Goal: Communication & Community: Connect with others

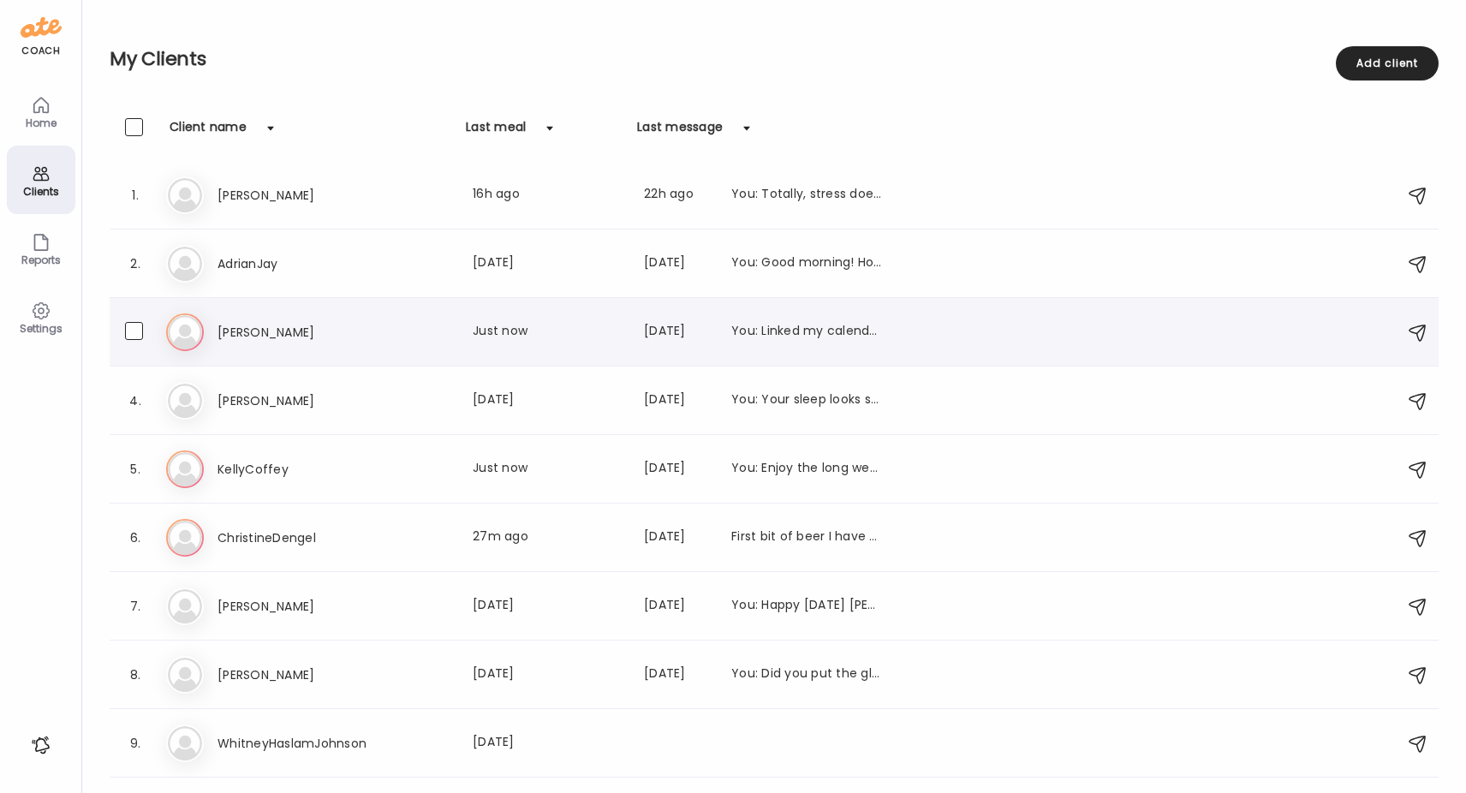
click at [225, 331] on h3 "[PERSON_NAME]" at bounding box center [293, 332] width 151 height 21
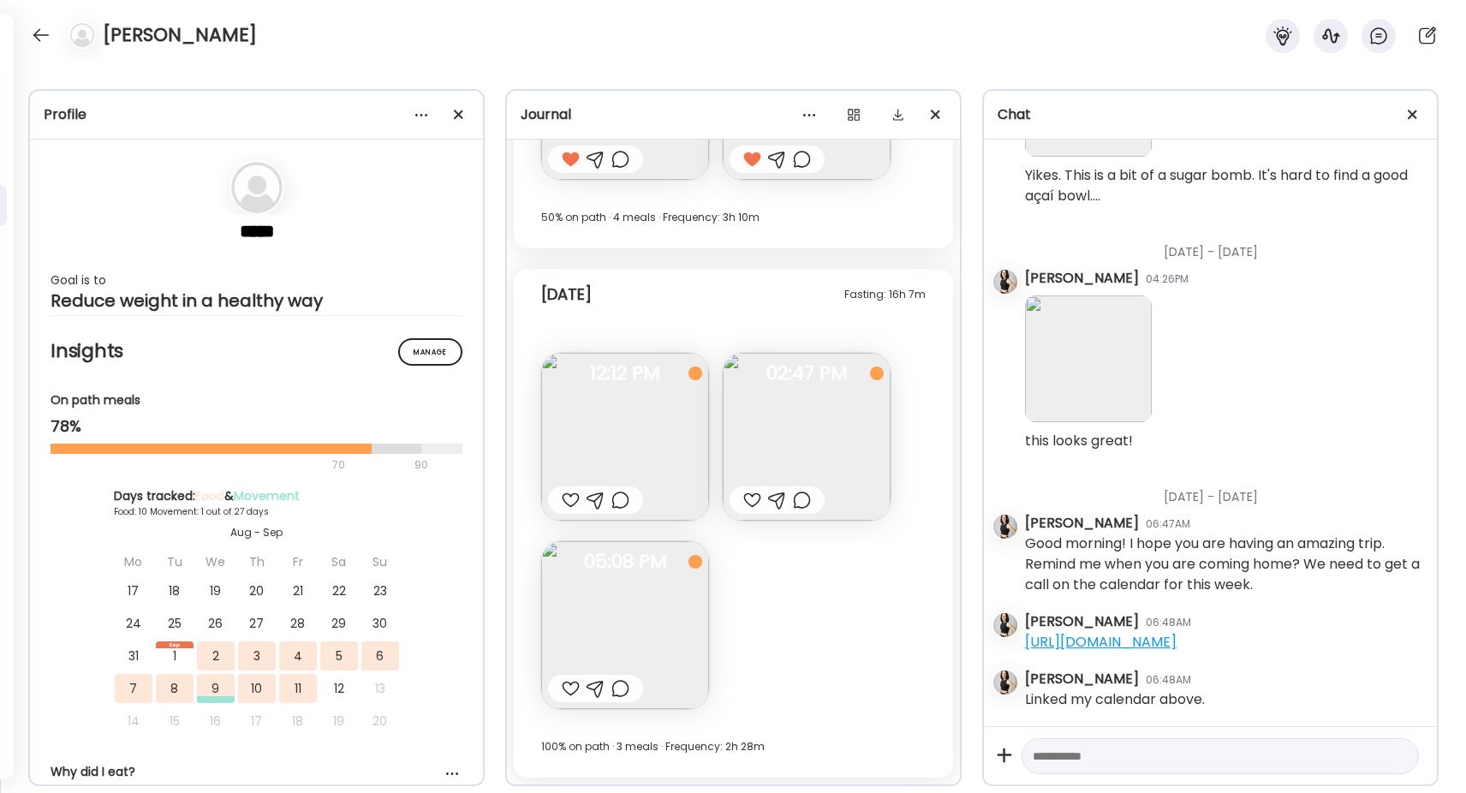
scroll to position [981, 0]
click at [617, 460] on img at bounding box center [625, 437] width 168 height 168
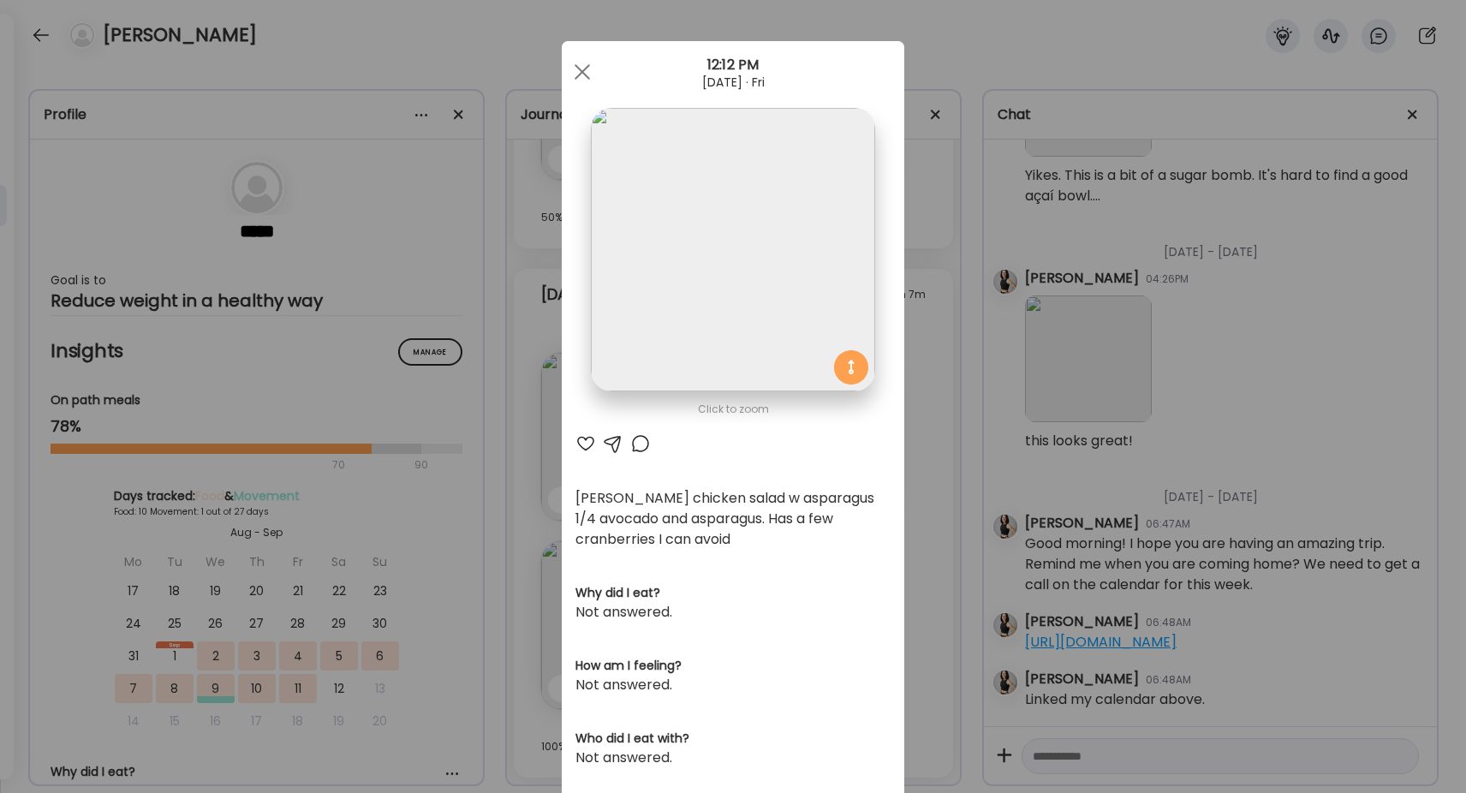
click at [616, 444] on div at bounding box center [613, 443] width 21 height 21
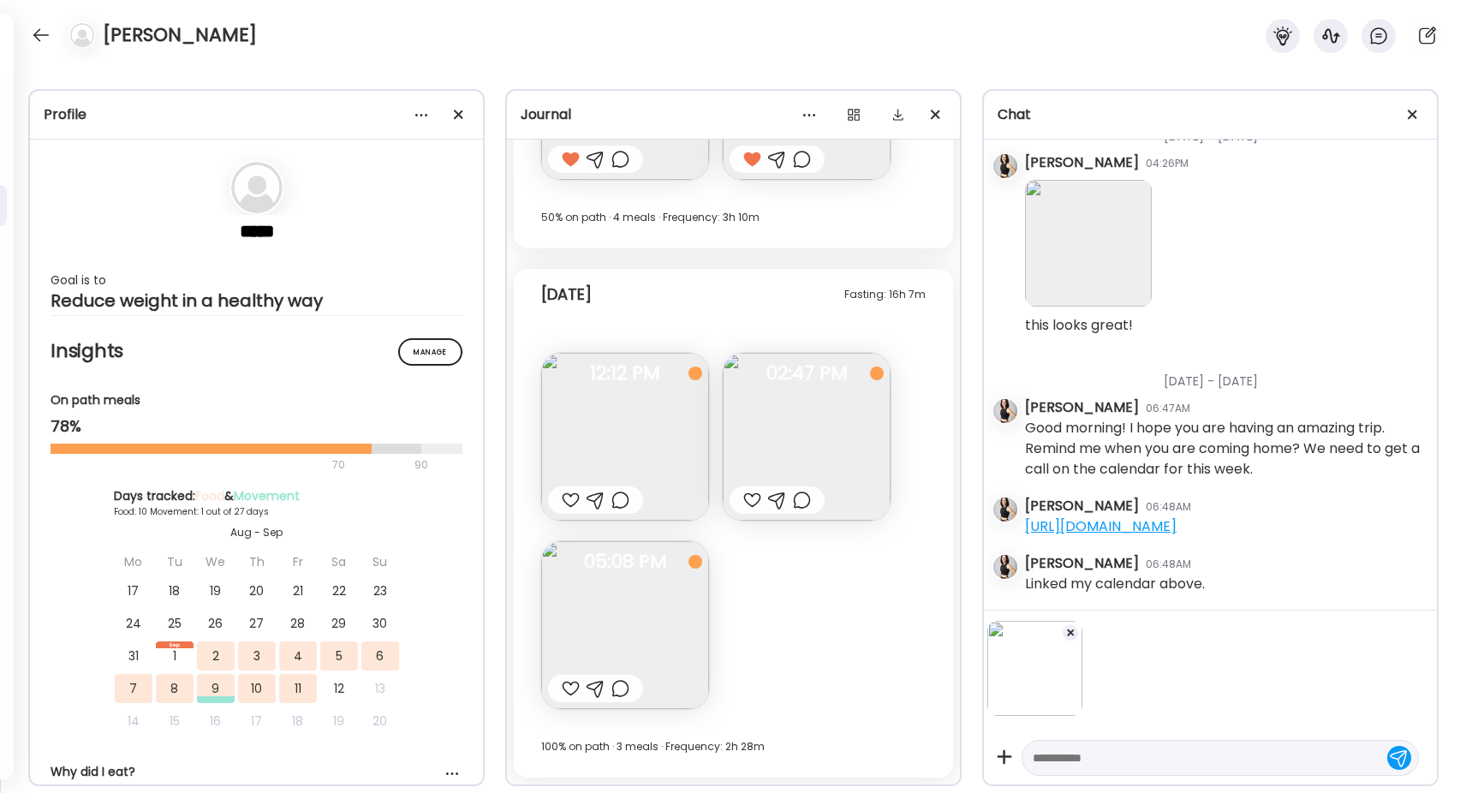
click at [1109, 746] on div at bounding box center [1220, 758] width 397 height 36
click at [1097, 762] on textarea at bounding box center [1205, 758] width 344 height 21
type textarea "**********"
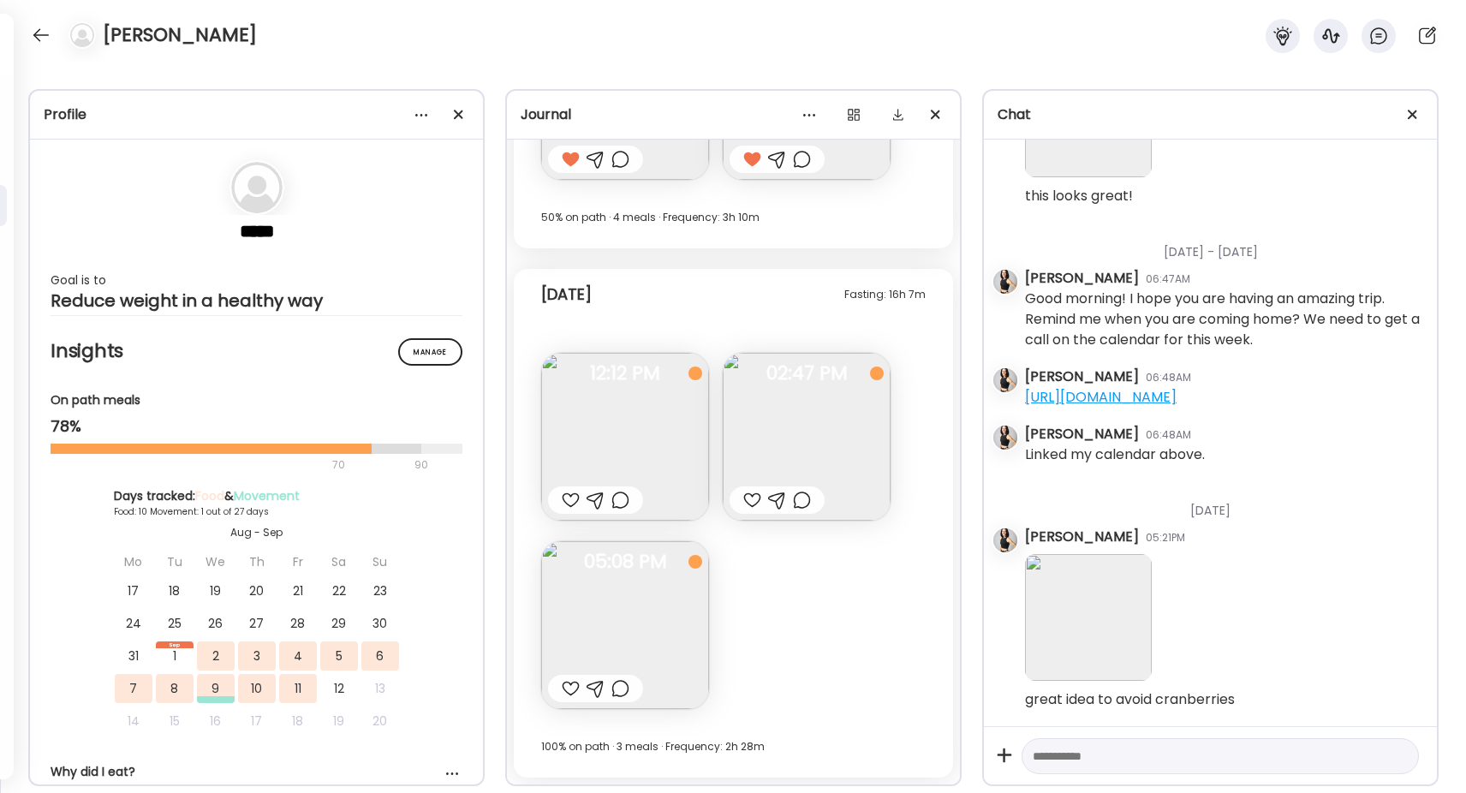
scroll to position [1226, 0]
click at [564, 498] on div at bounding box center [571, 500] width 18 height 21
click at [785, 435] on img at bounding box center [807, 437] width 168 height 168
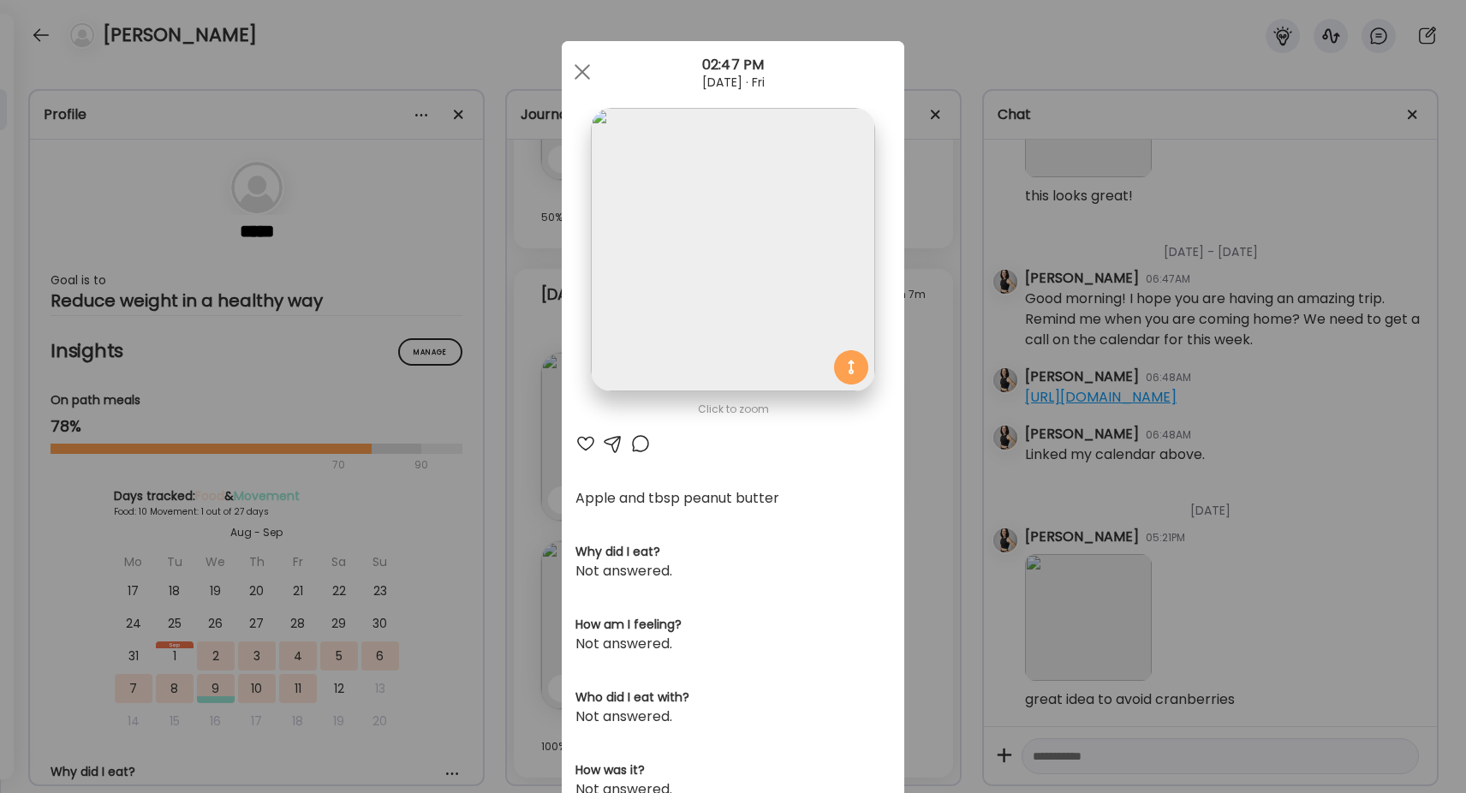
click at [584, 444] on div at bounding box center [585, 443] width 21 height 21
click at [585, 62] on div at bounding box center [582, 72] width 34 height 34
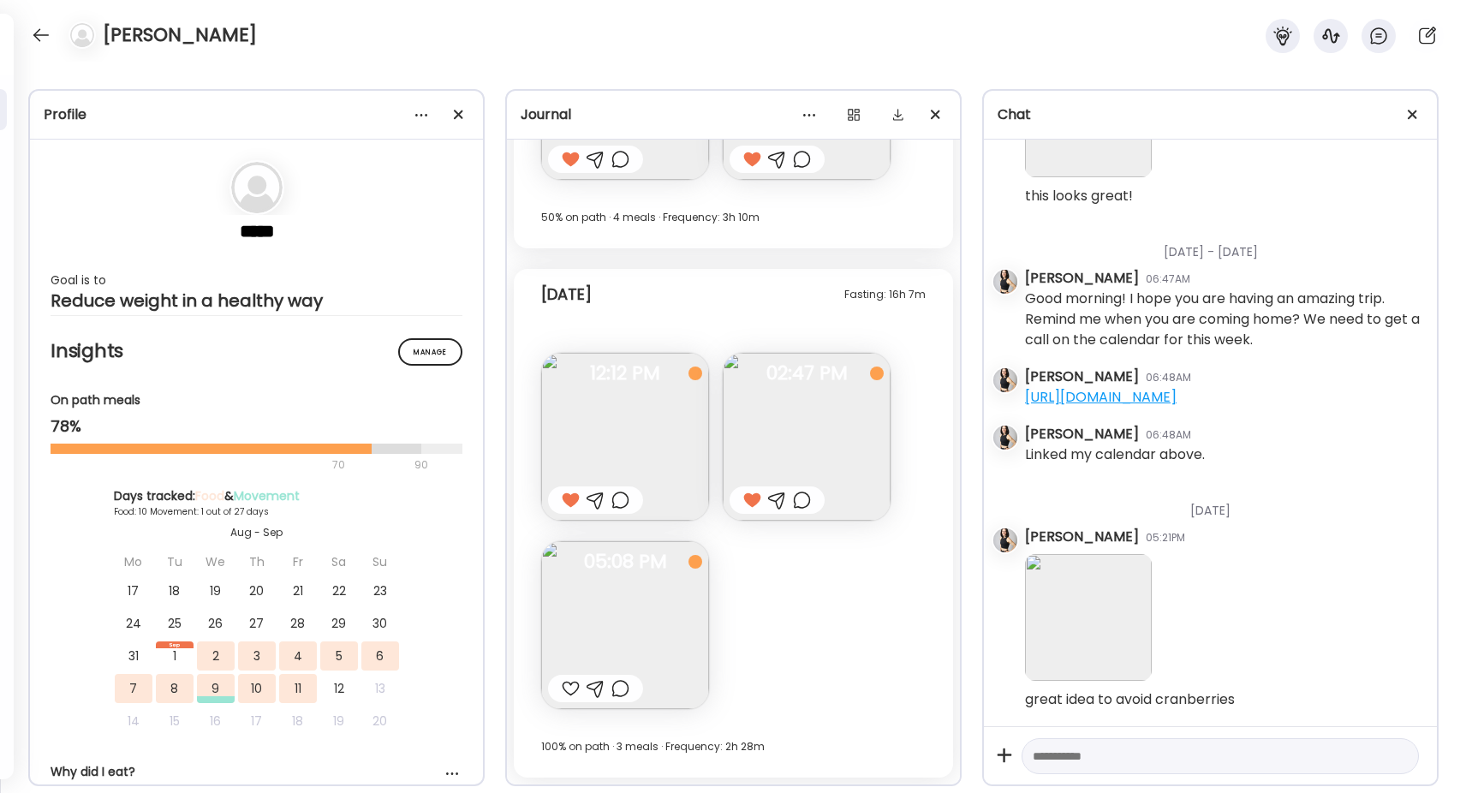
click at [569, 691] on div at bounding box center [571, 688] width 18 height 21
click at [38, 37] on div at bounding box center [40, 34] width 27 height 27
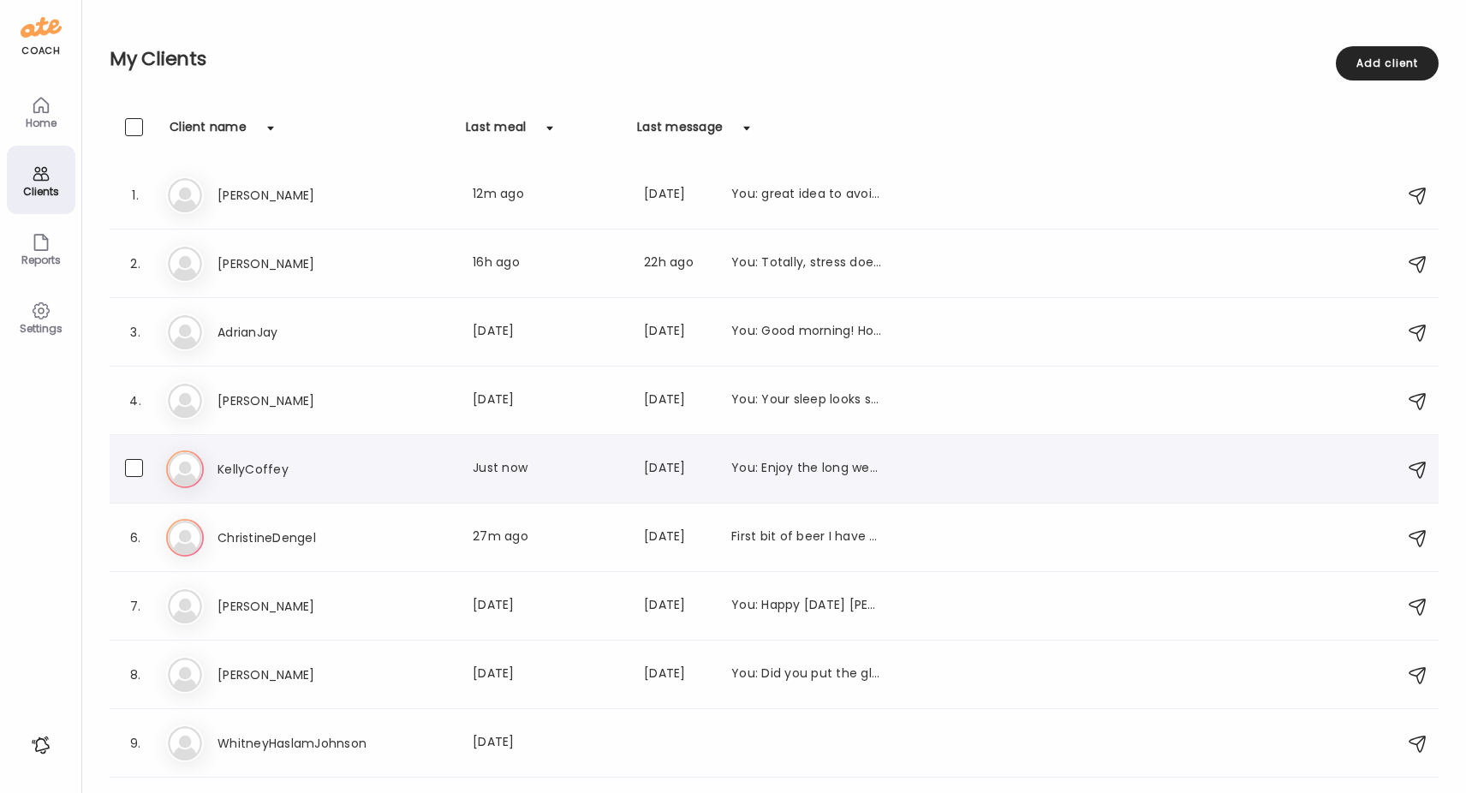
click at [247, 469] on h3 "KellyCoffey" at bounding box center [293, 469] width 151 height 21
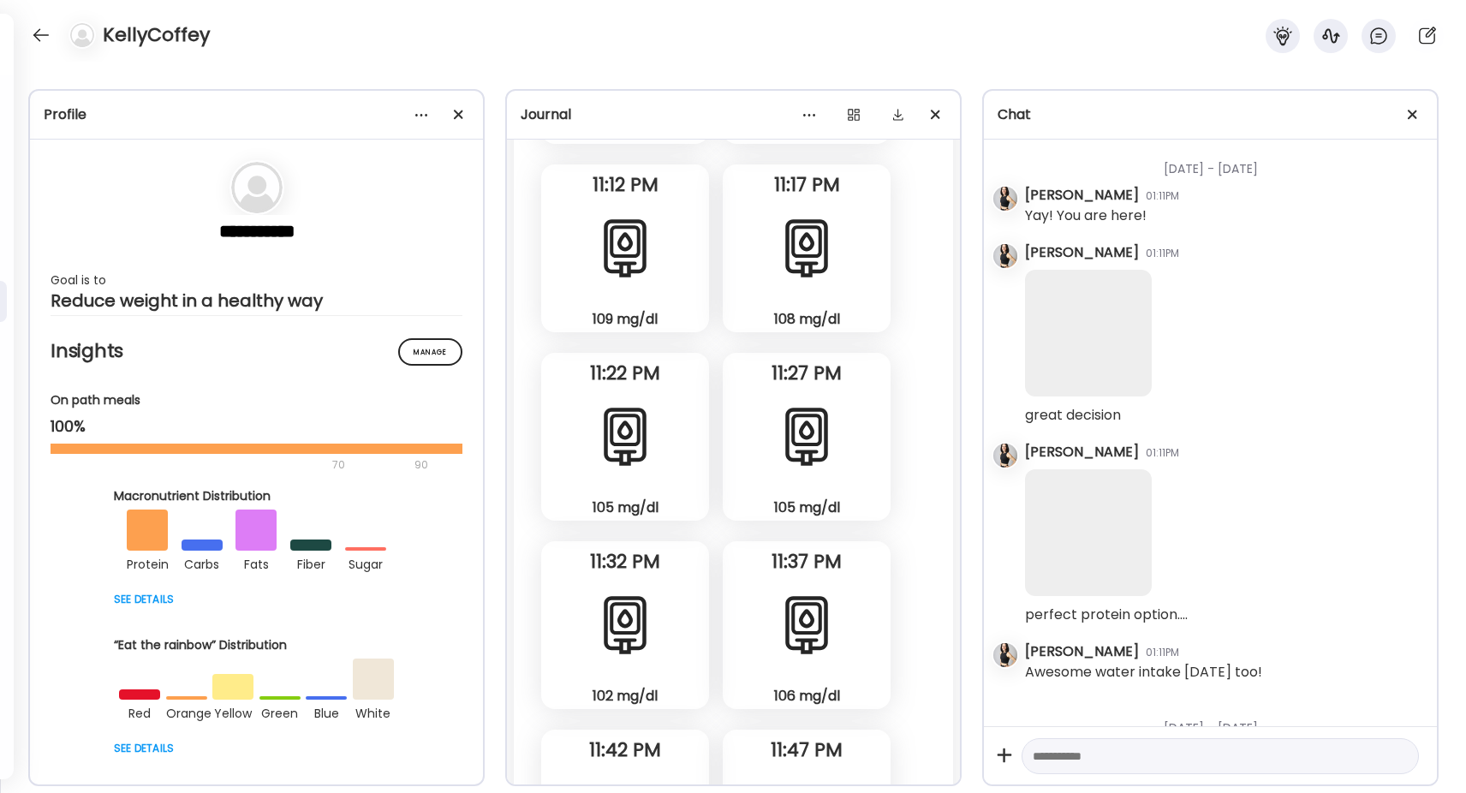
scroll to position [49655, 0]
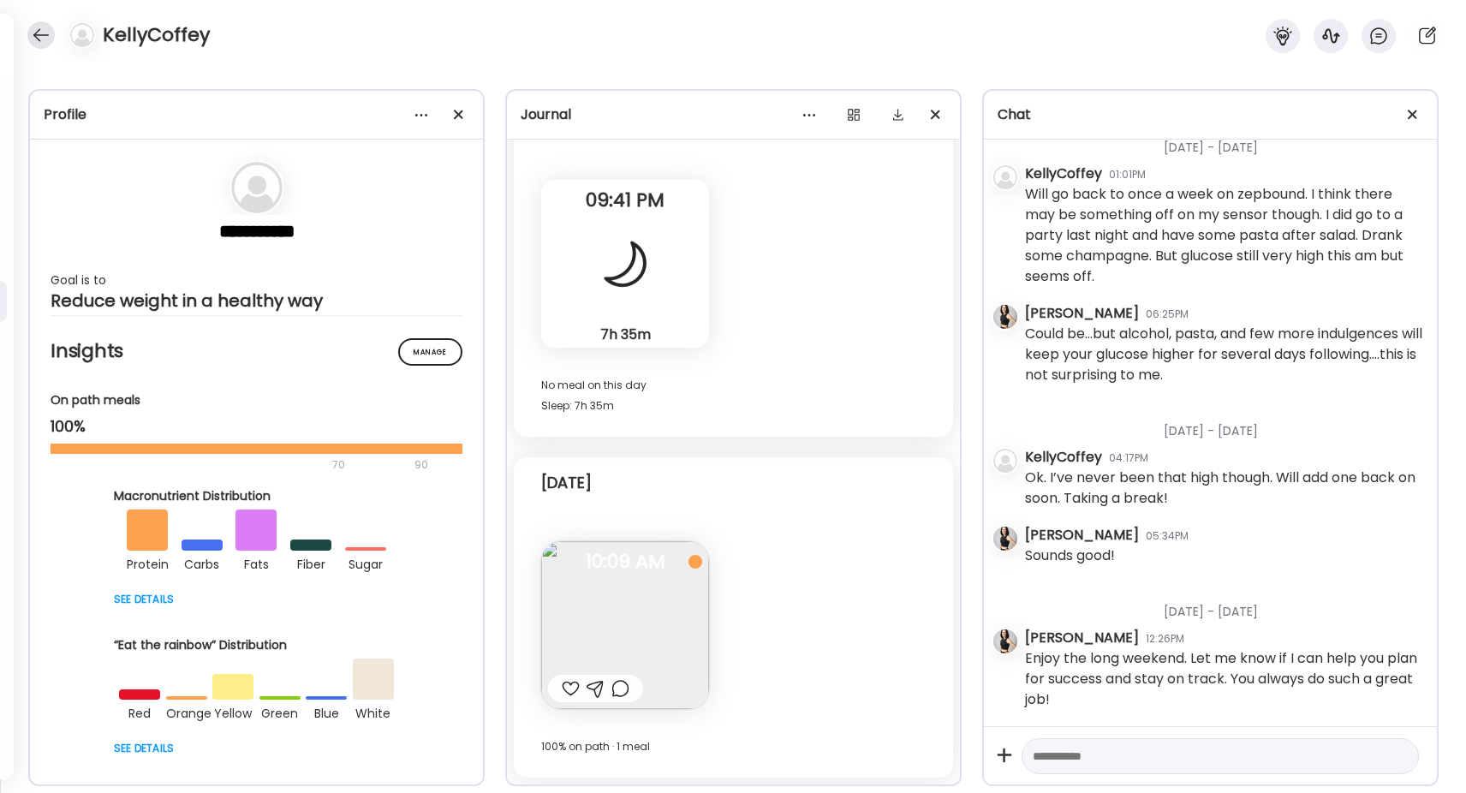
click at [35, 25] on div at bounding box center [40, 34] width 27 height 27
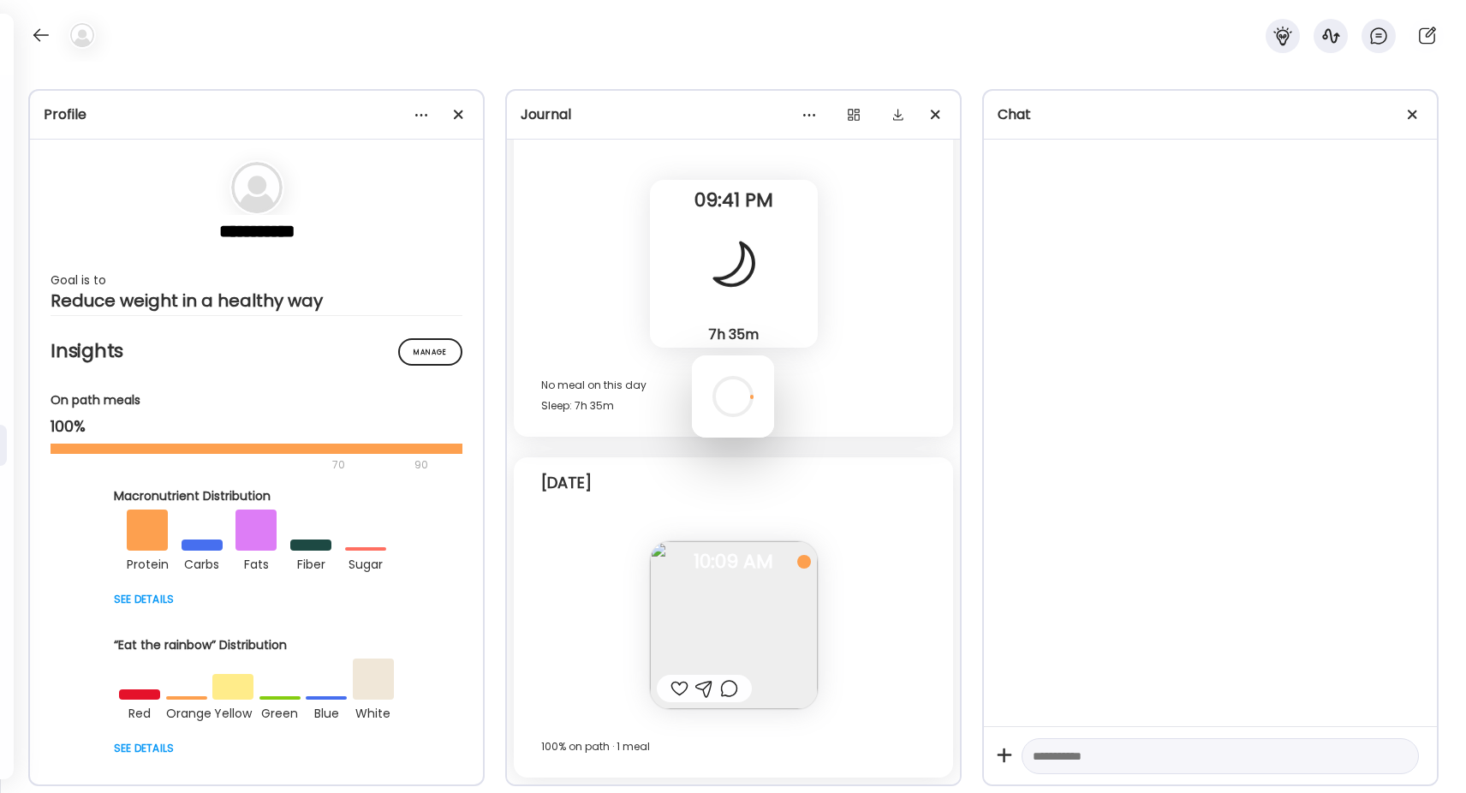
click at [774, 438] on div at bounding box center [733, 396] width 82 height 82
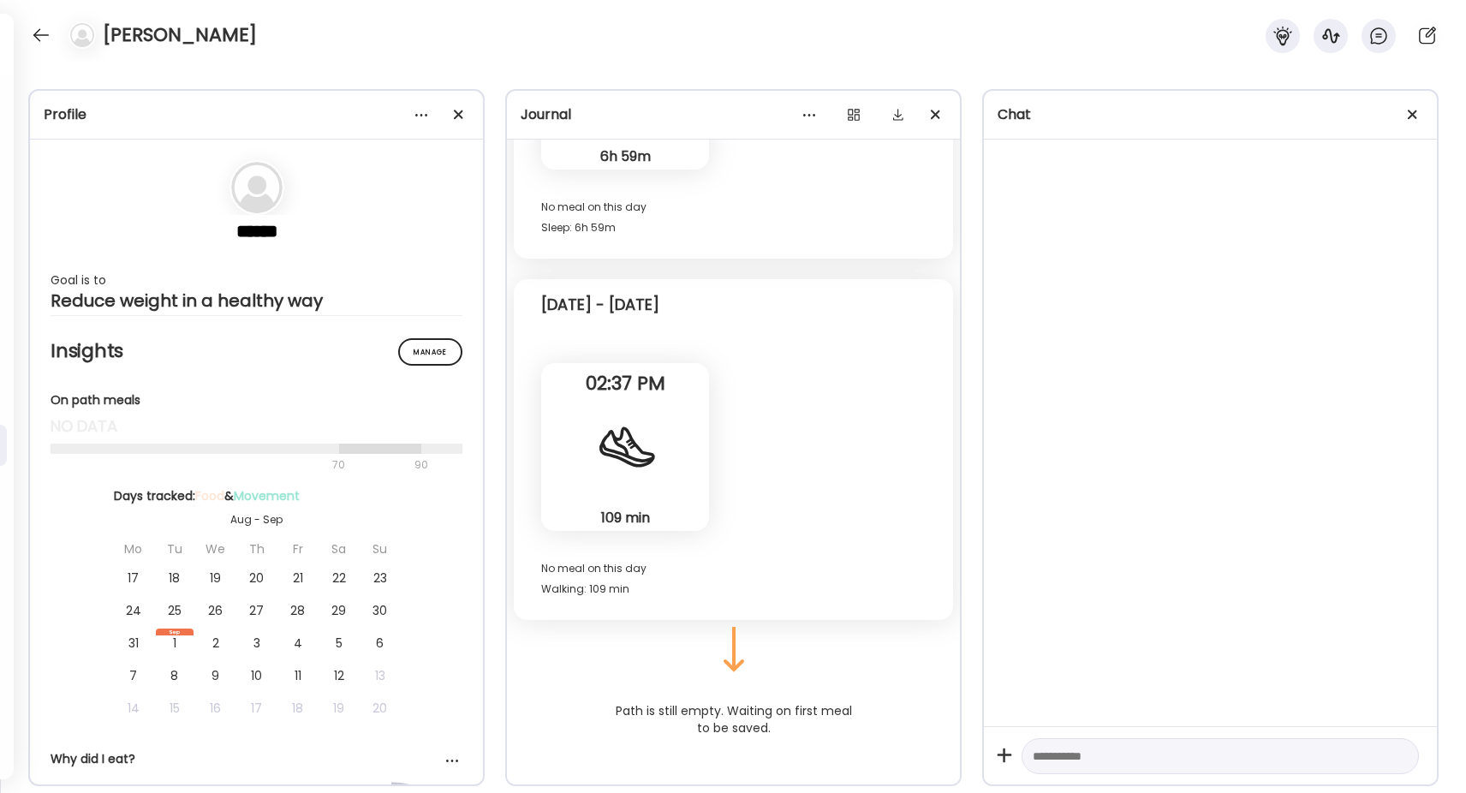
scroll to position [7439, 0]
click at [1088, 741] on div at bounding box center [1220, 756] width 397 height 37
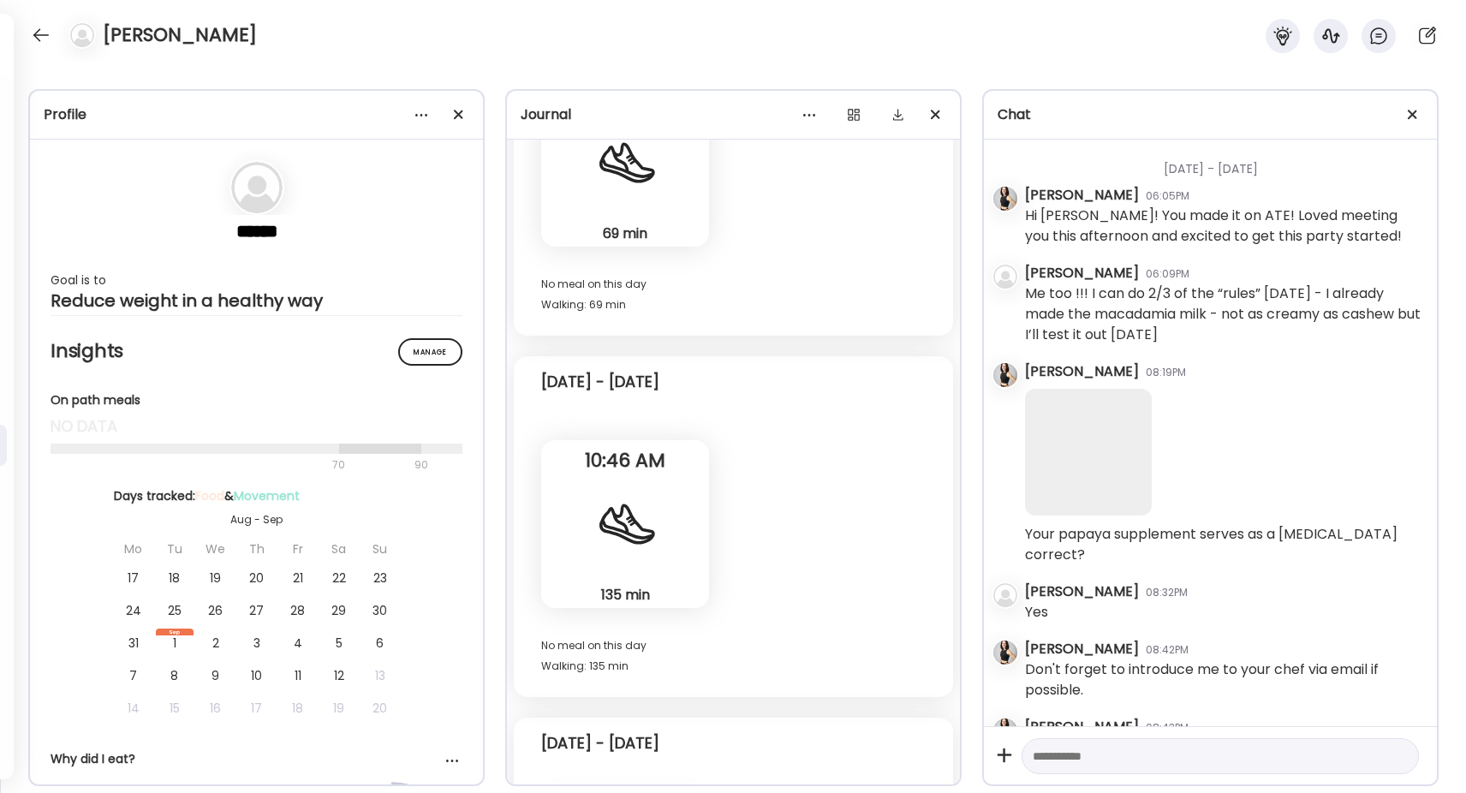
click at [1080, 754] on textarea at bounding box center [1205, 756] width 344 height 21
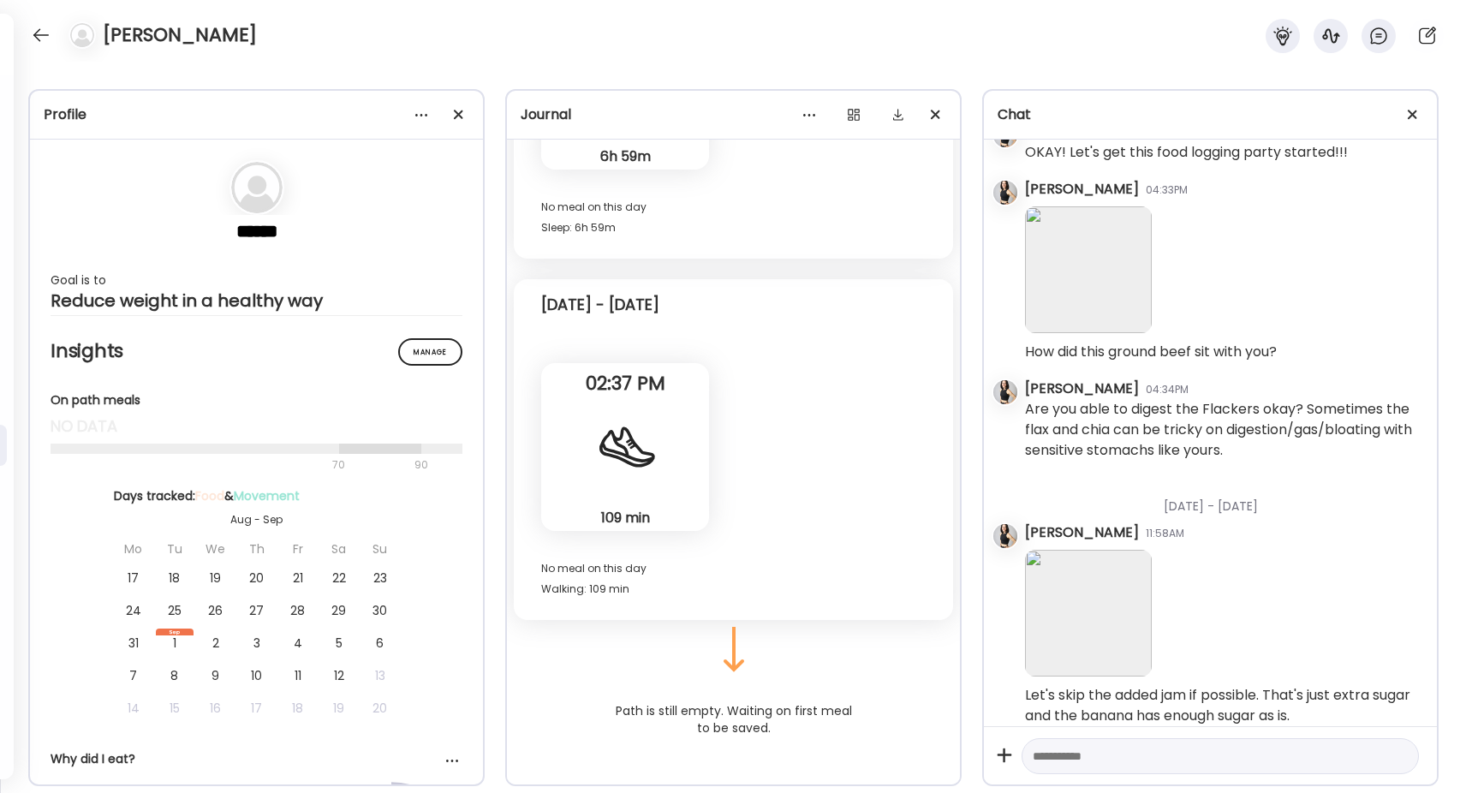
scroll to position [31443, 0]
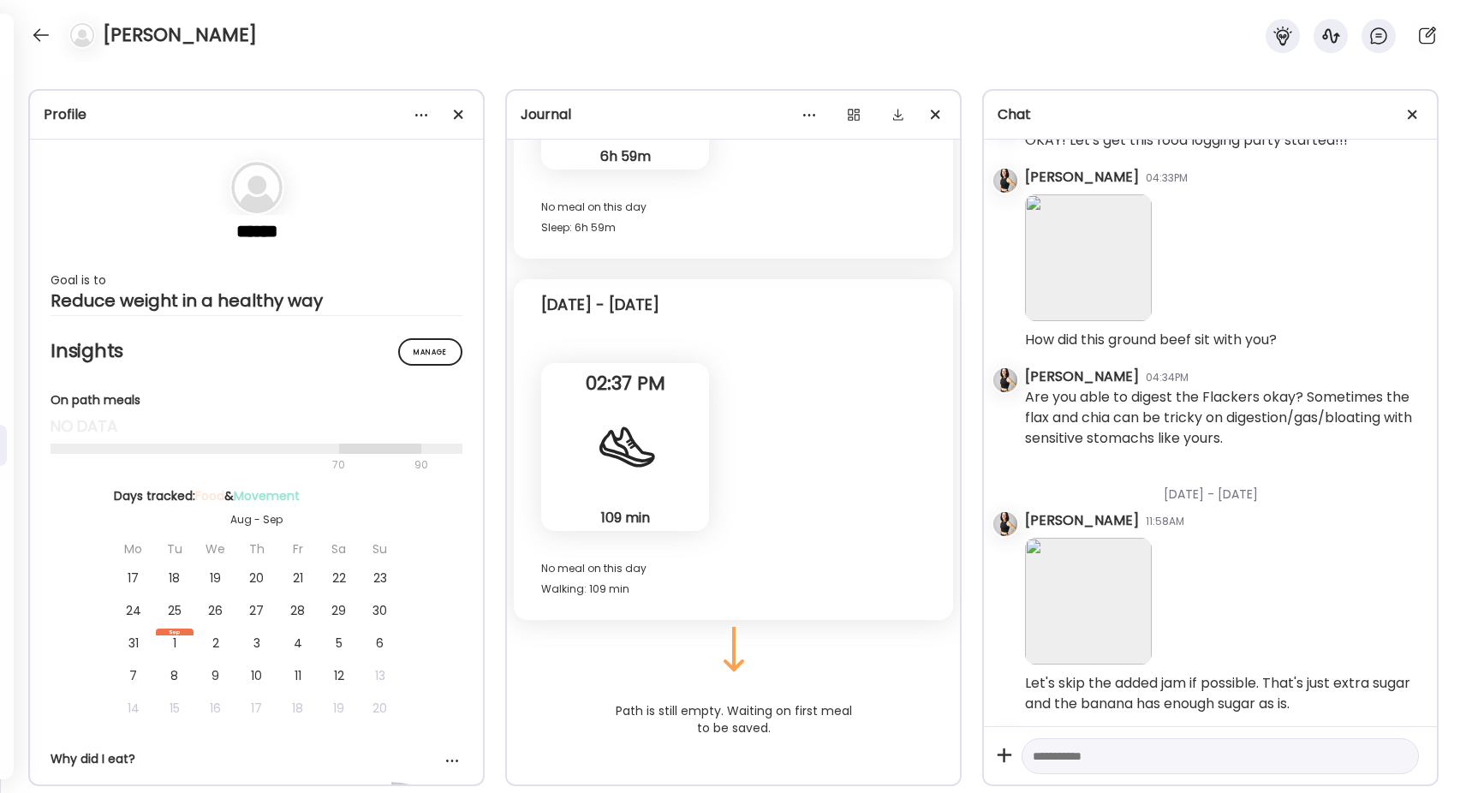
click at [1080, 754] on textarea at bounding box center [1205, 756] width 344 height 21
click at [36, 28] on div at bounding box center [40, 34] width 27 height 27
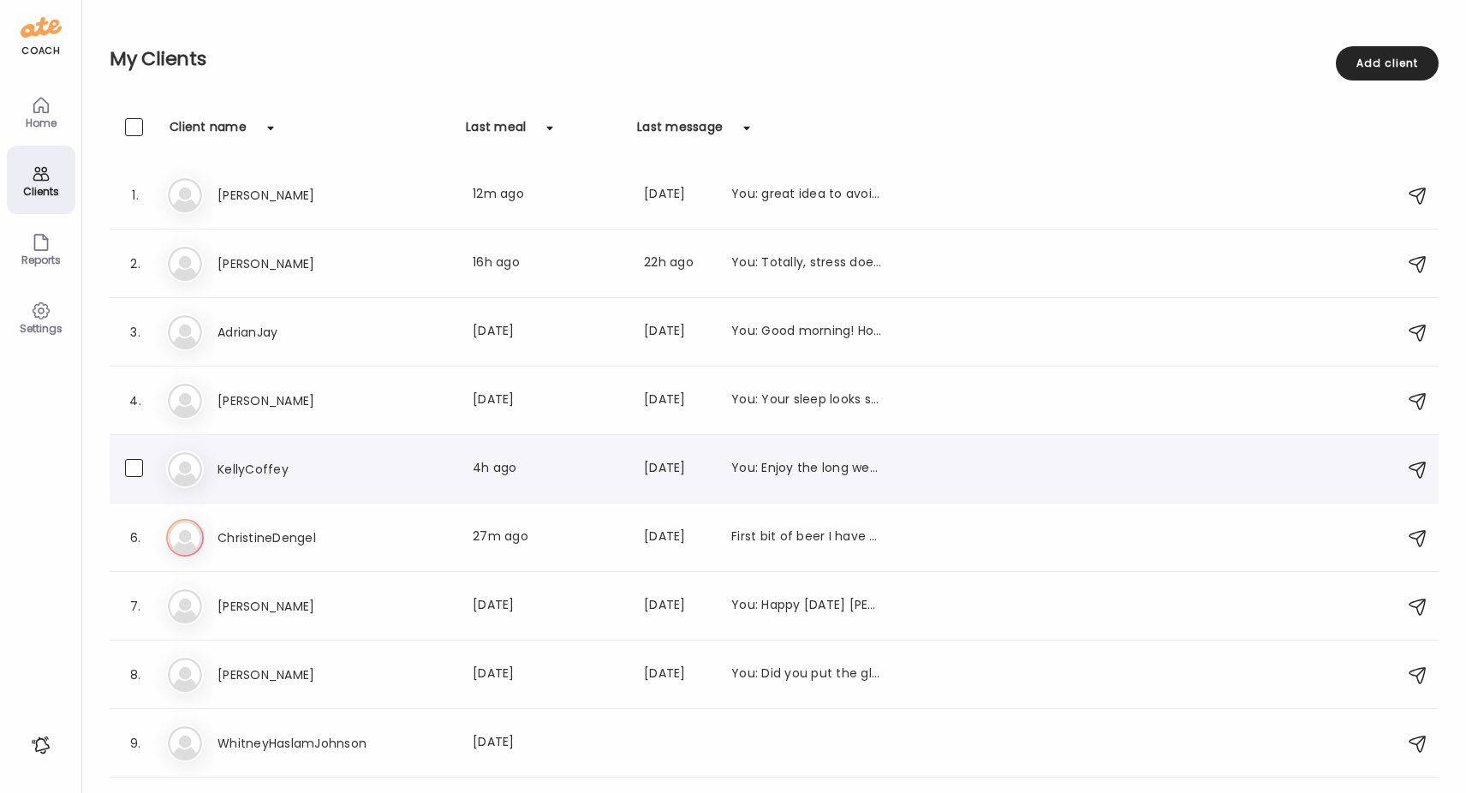
click at [245, 454] on div "Ke KellyCoffey Last meal: 4h ago Last message: [DATE] You: Enjoy the long weeke…" at bounding box center [776, 469] width 1221 height 38
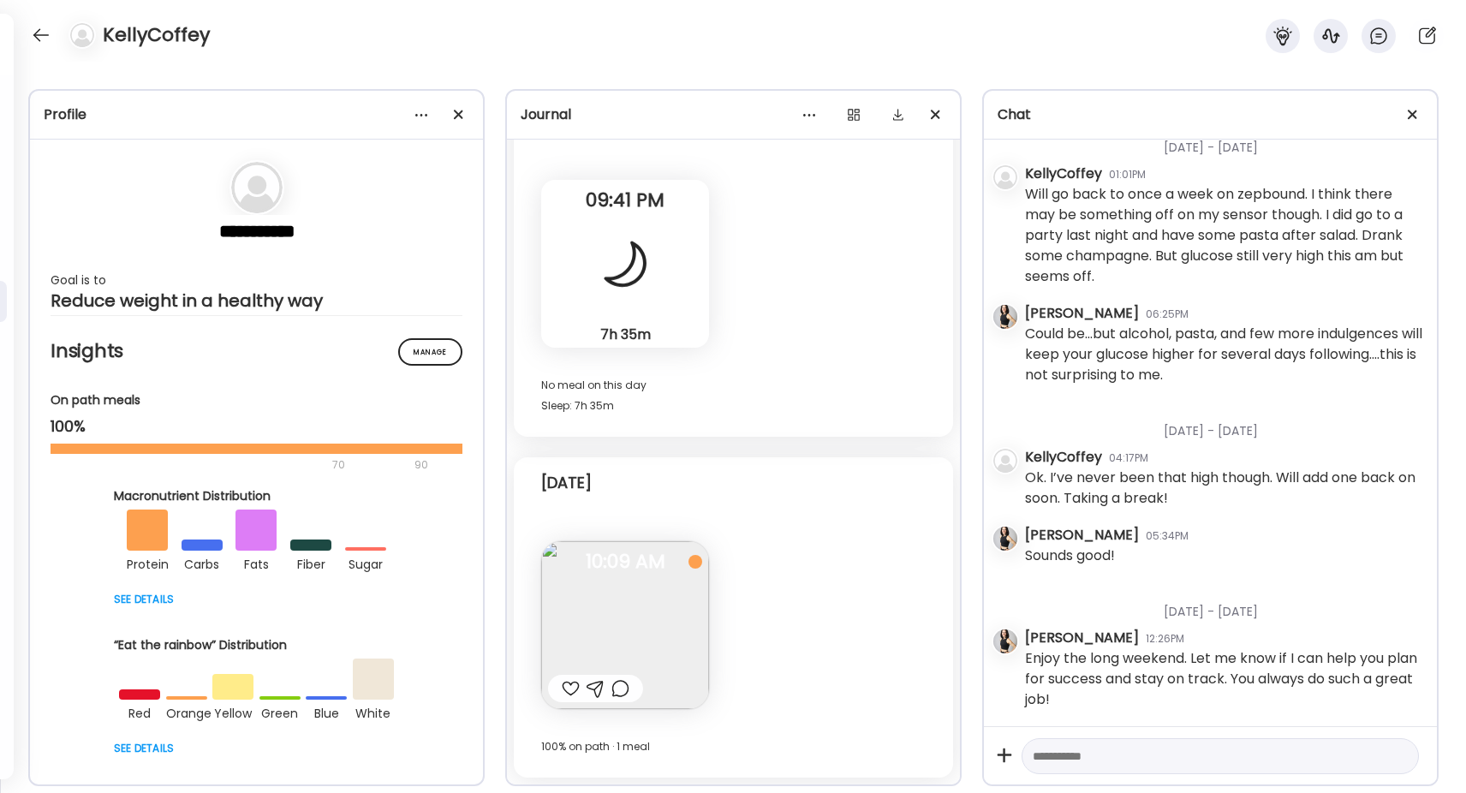
scroll to position [49639, 0]
click at [1063, 751] on textarea at bounding box center [1205, 756] width 344 height 21
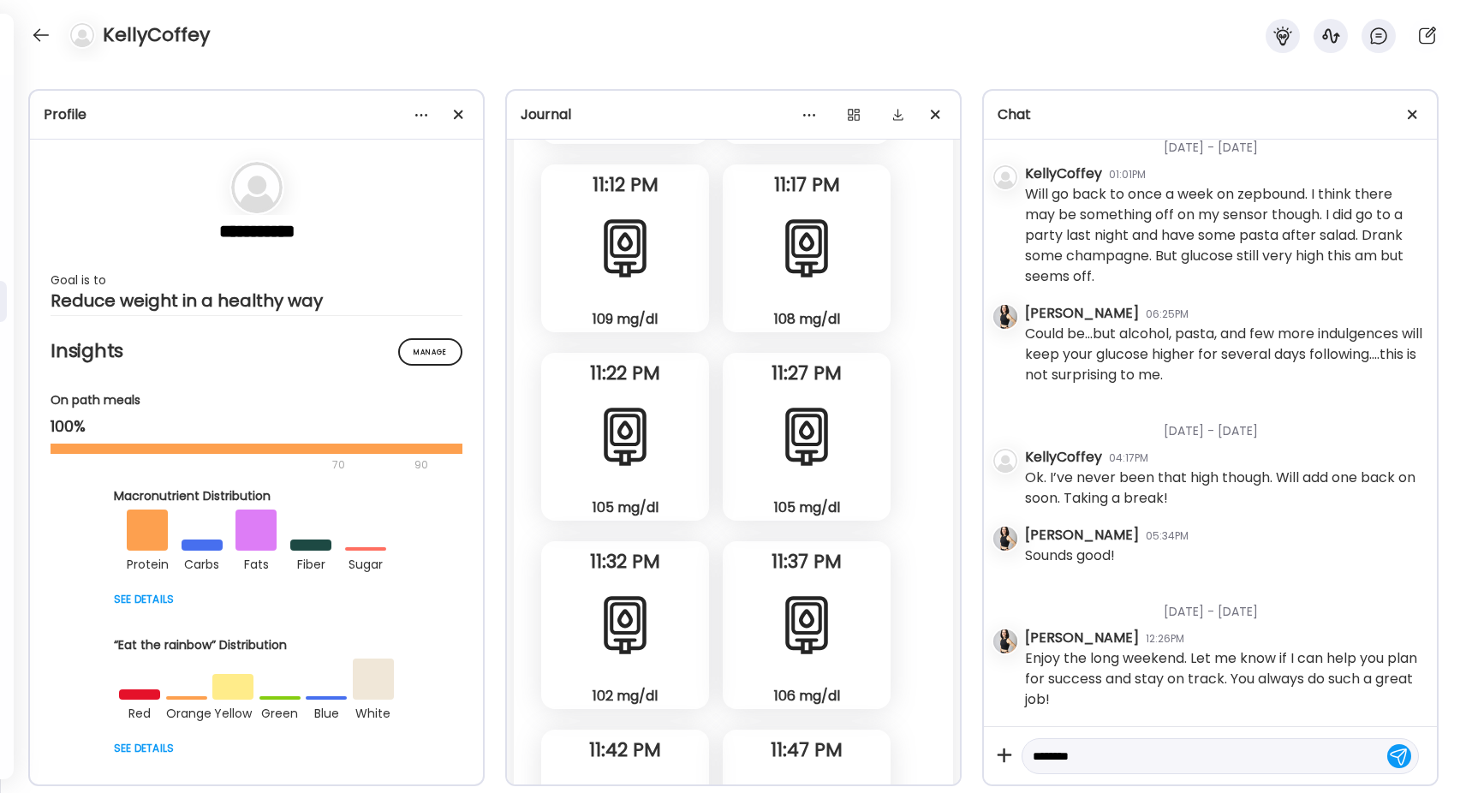
scroll to position [175626, 0]
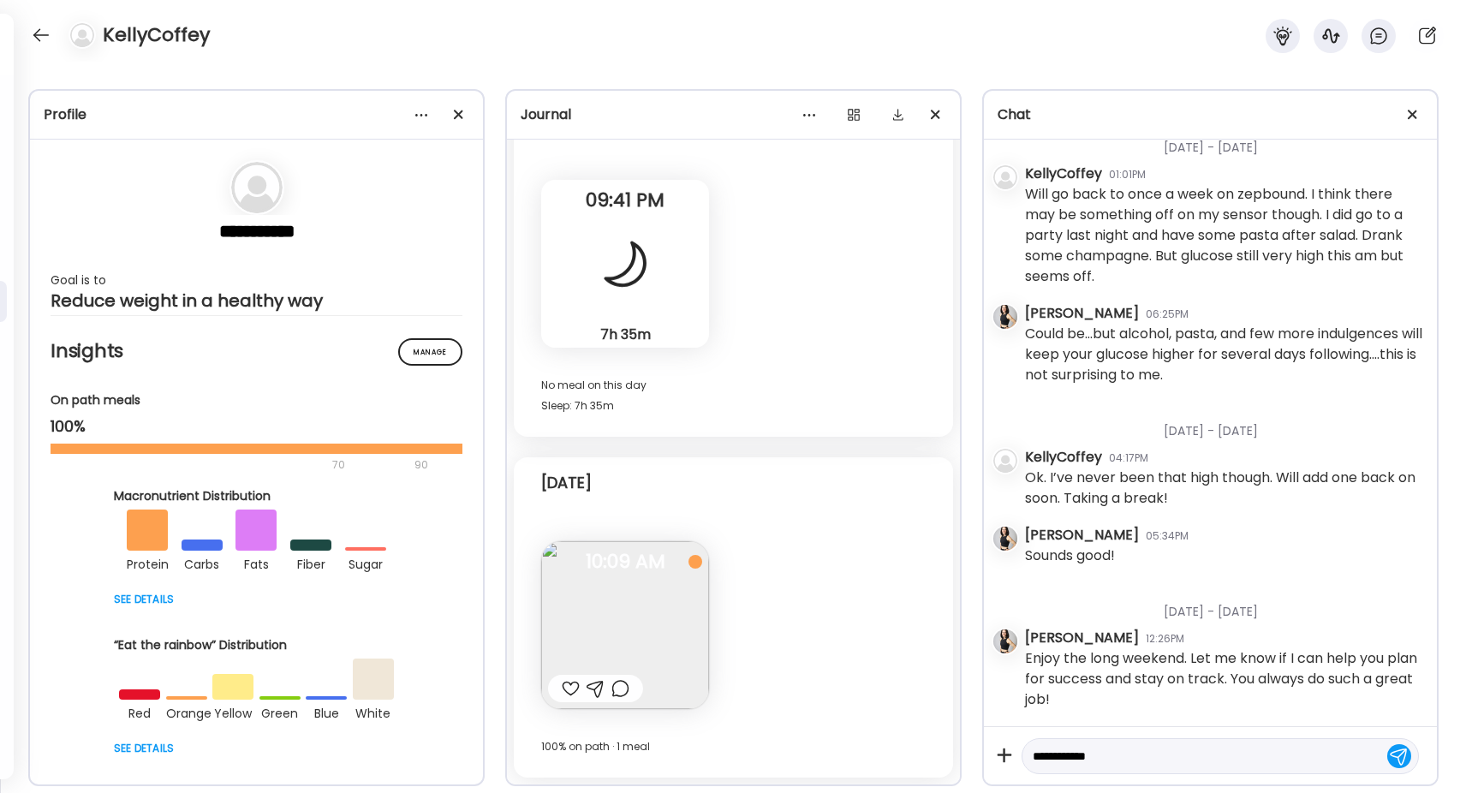
click at [1094, 755] on textarea "**********" at bounding box center [1205, 756] width 344 height 21
type textarea "**********"
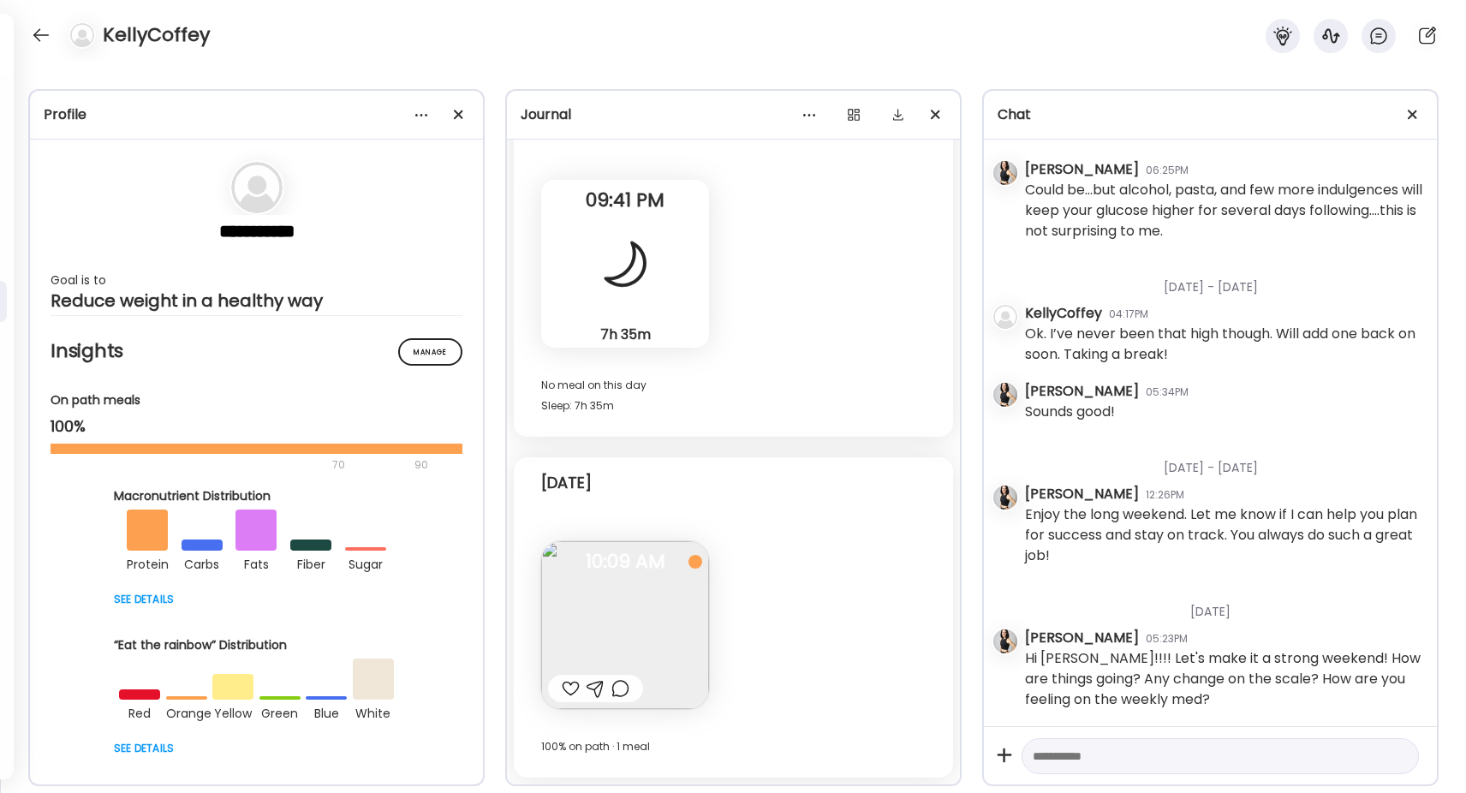
scroll to position [49783, 0]
click at [1146, 759] on textarea at bounding box center [1205, 756] width 344 height 21
type textarea "**********"
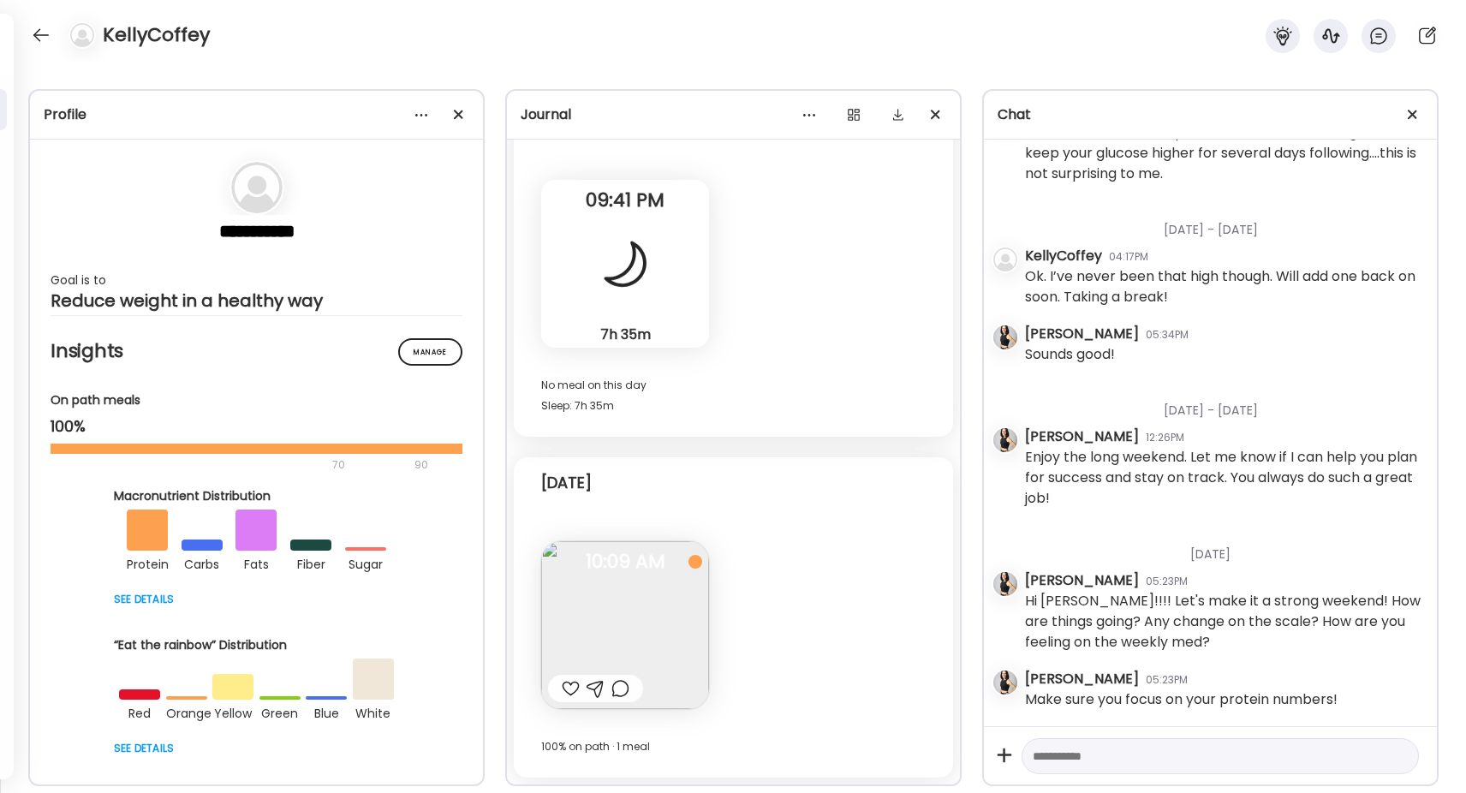
scroll to position [49841, 0]
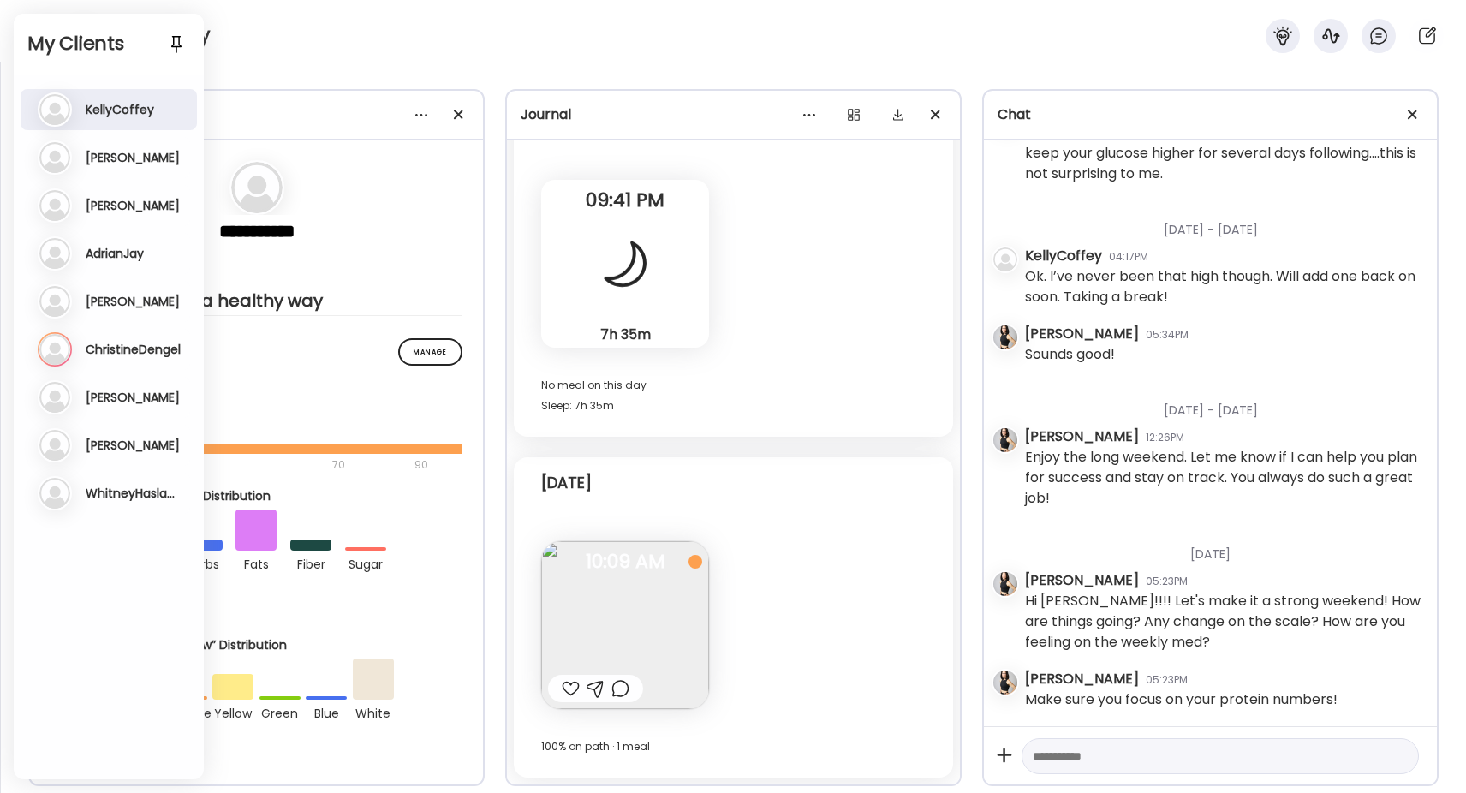
click at [101, 204] on h3 "[PERSON_NAME]" at bounding box center [133, 205] width 94 height 15
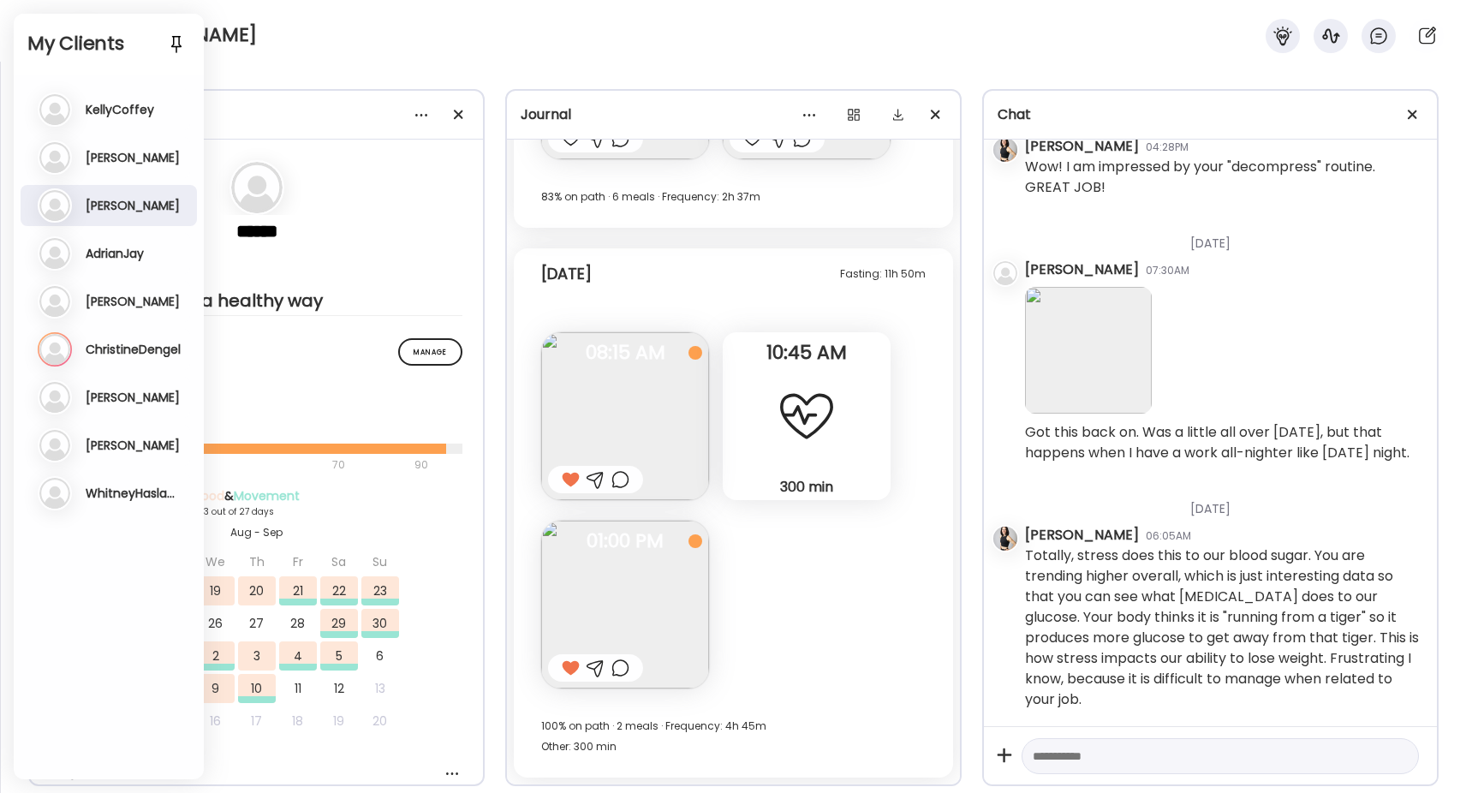
scroll to position [24984, 0]
click at [142, 256] on h3 "AdrianJay" at bounding box center [115, 253] width 58 height 15
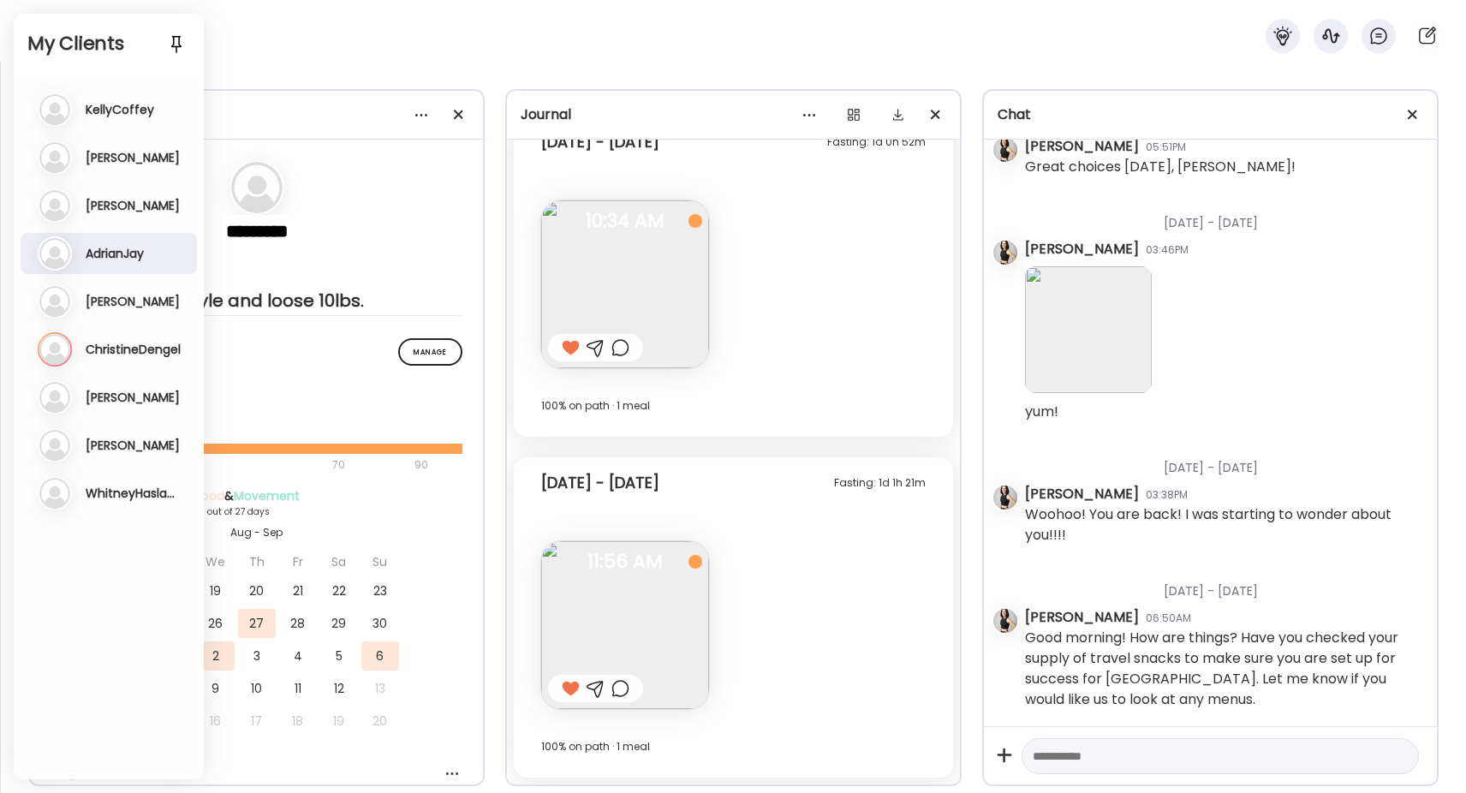
scroll to position [16269, 0]
click at [113, 313] on div "Mi [PERSON_NAME] Last meal: [DATE] Last message: [DATE] You: Your sleep looks s…" at bounding box center [111, 301] width 146 height 34
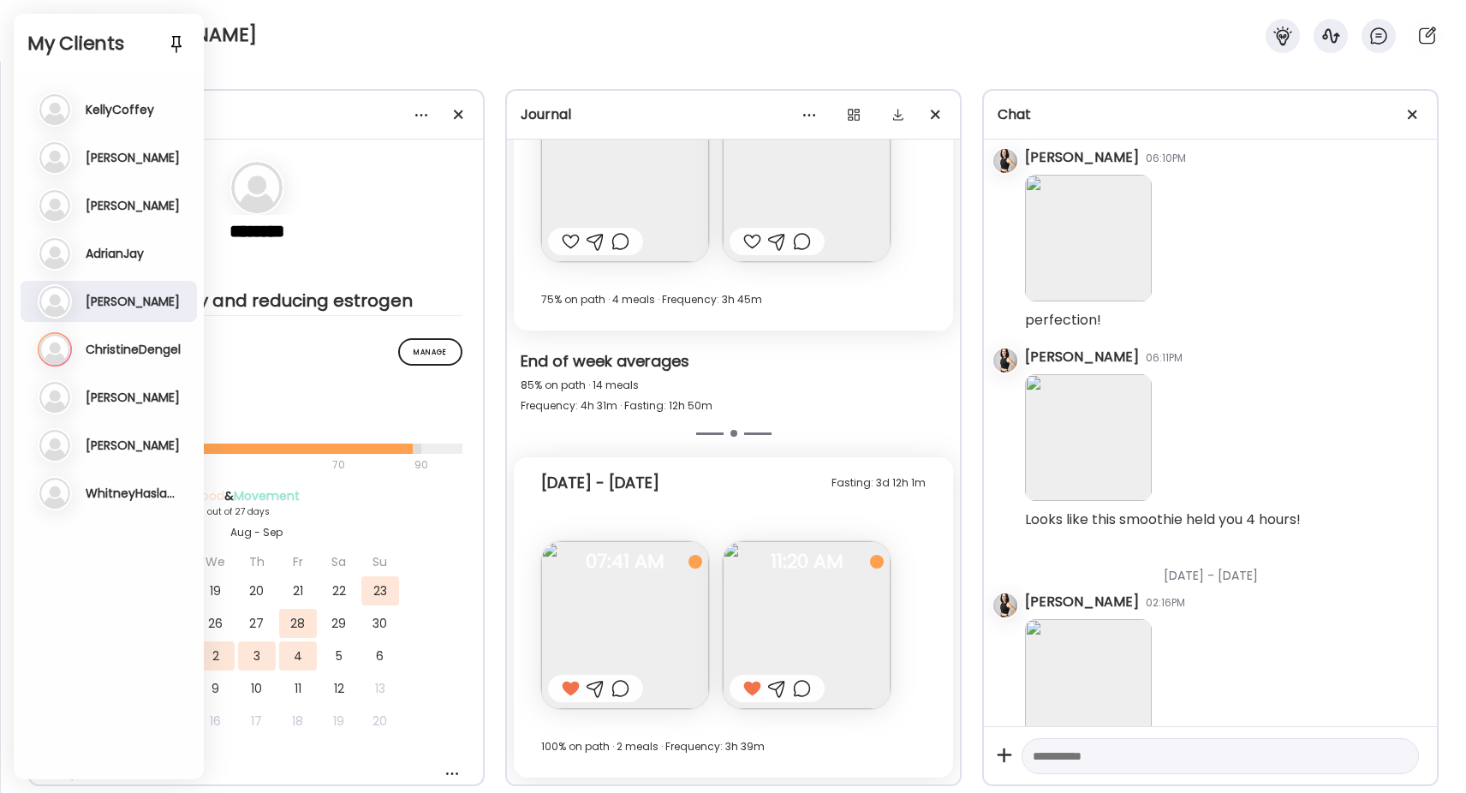
scroll to position [2659, 0]
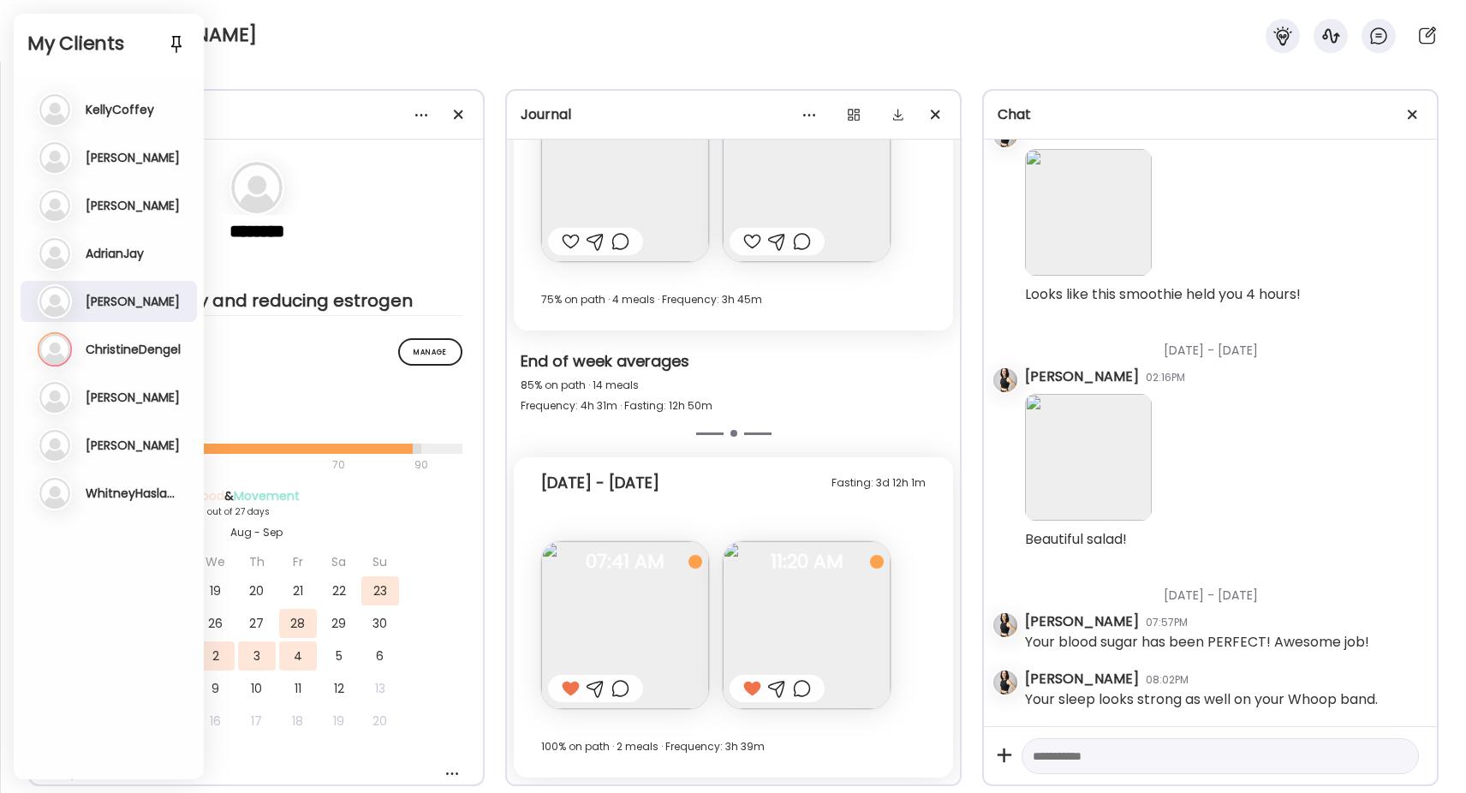
click at [124, 347] on h3 "ChristineDengel" at bounding box center [133, 349] width 95 height 15
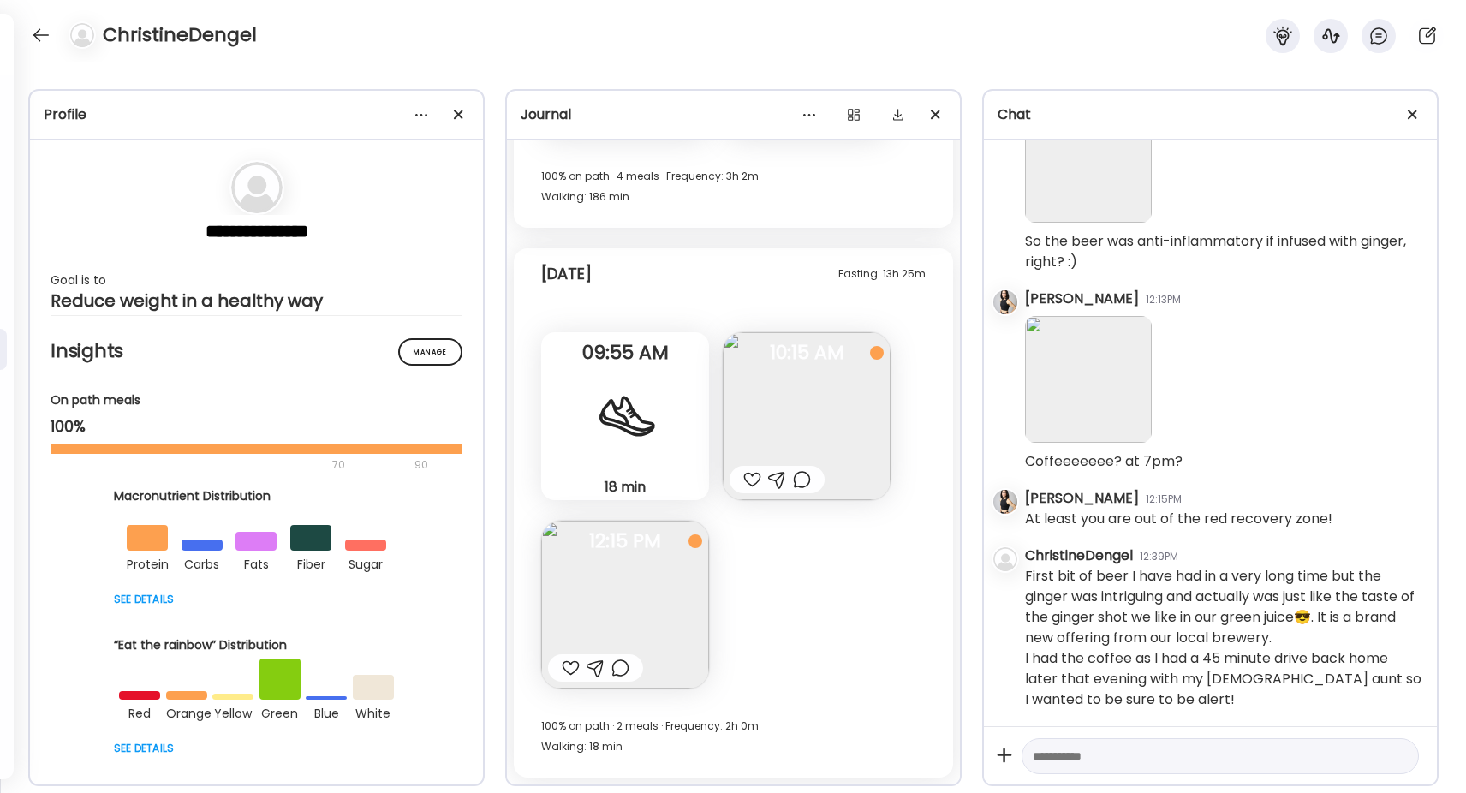
scroll to position [6327, 0]
click at [779, 408] on img at bounding box center [807, 416] width 168 height 168
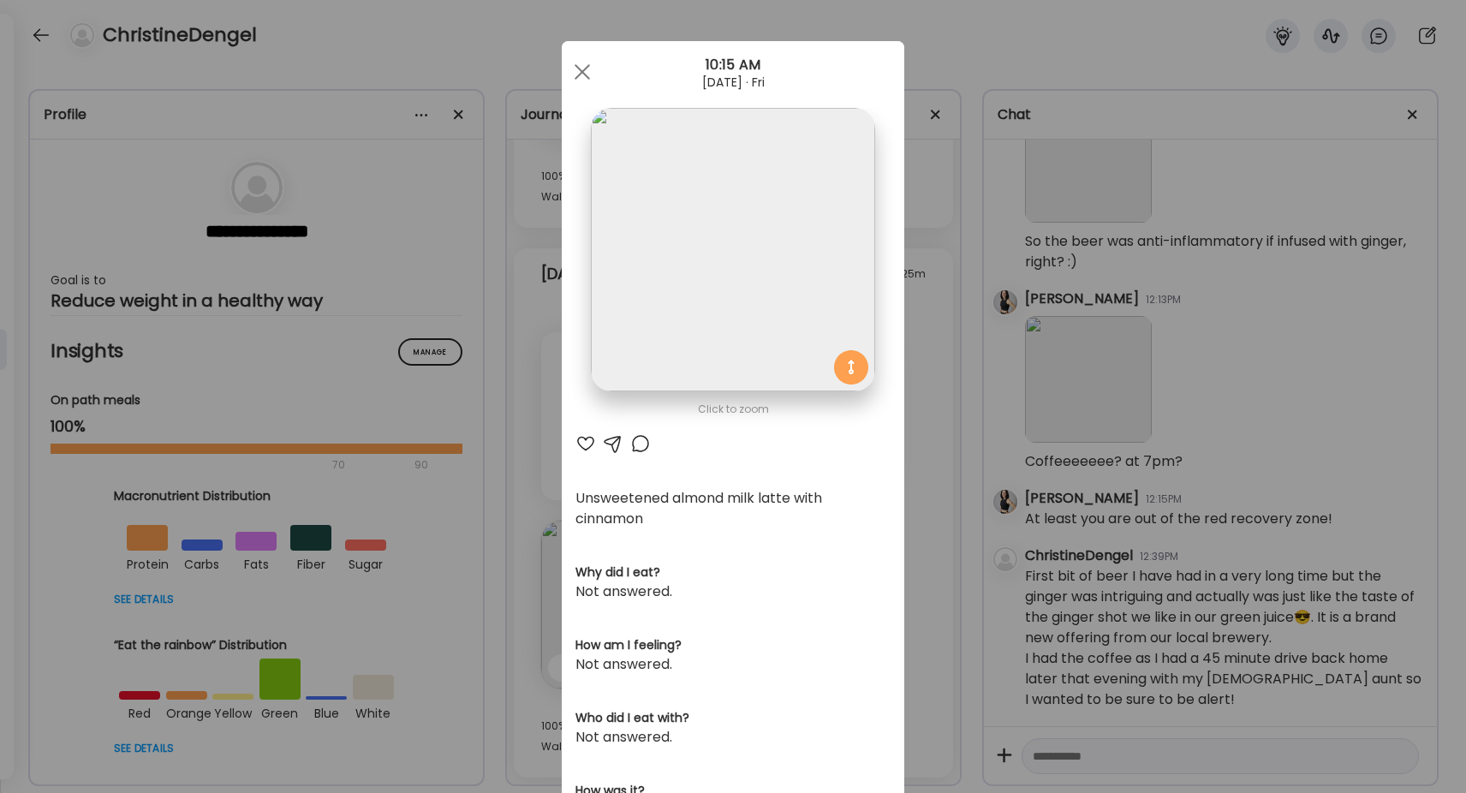
click at [584, 440] on div at bounding box center [585, 443] width 21 height 21
click at [579, 69] on span at bounding box center [582, 71] width 15 height 15
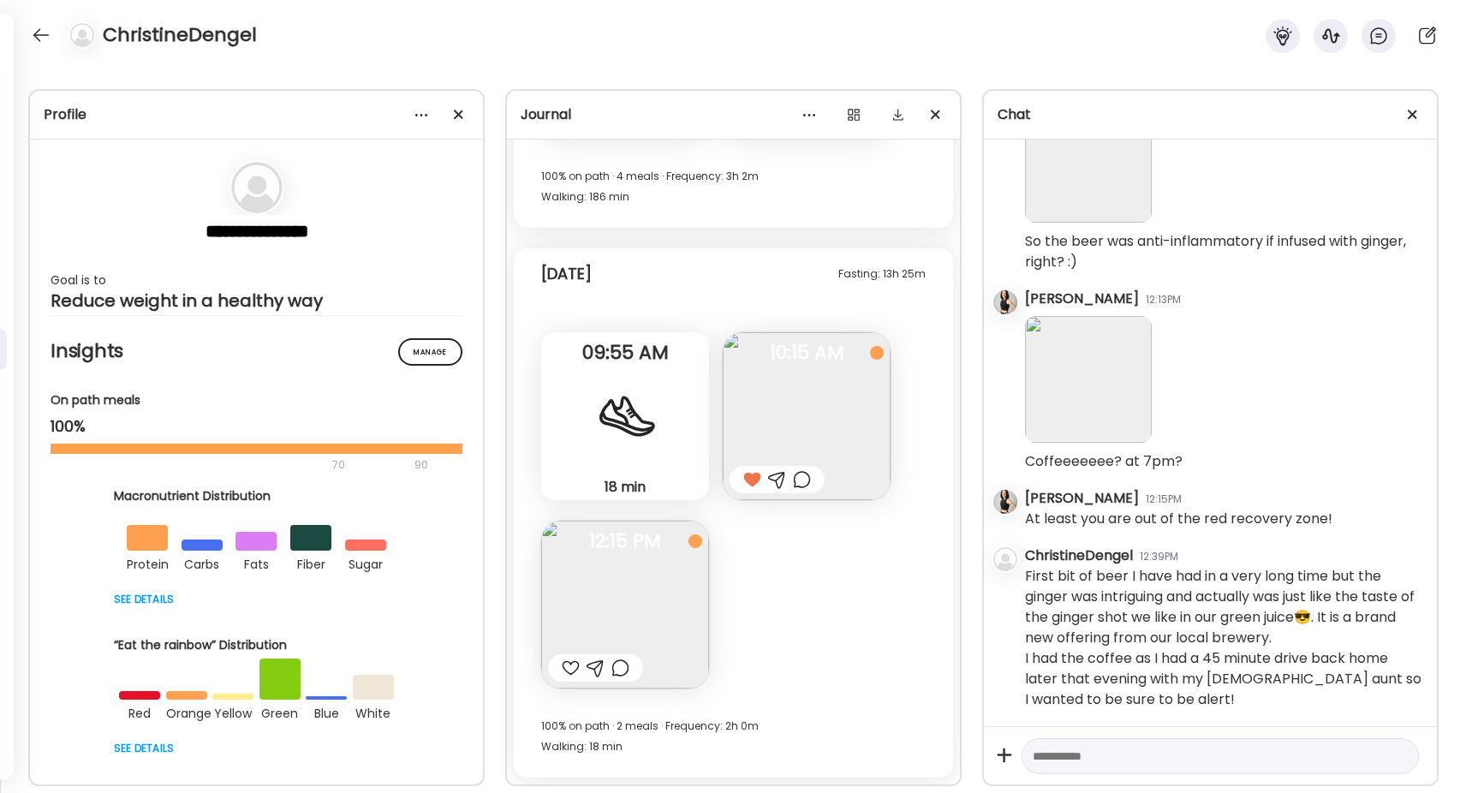
click at [641, 591] on img at bounding box center [625, 605] width 168 height 168
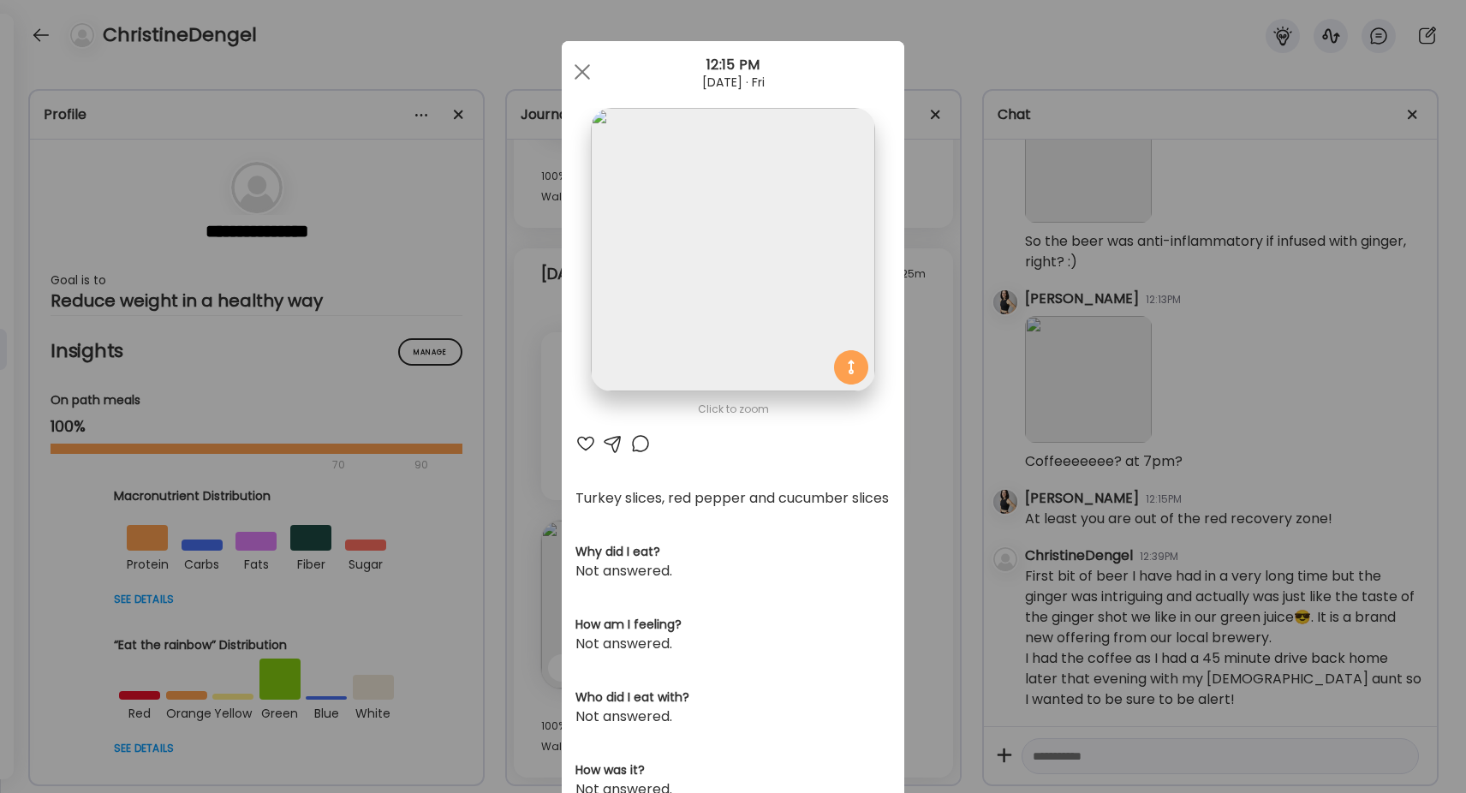
click at [579, 442] on div at bounding box center [585, 443] width 21 height 21
click at [578, 70] on div at bounding box center [582, 72] width 34 height 34
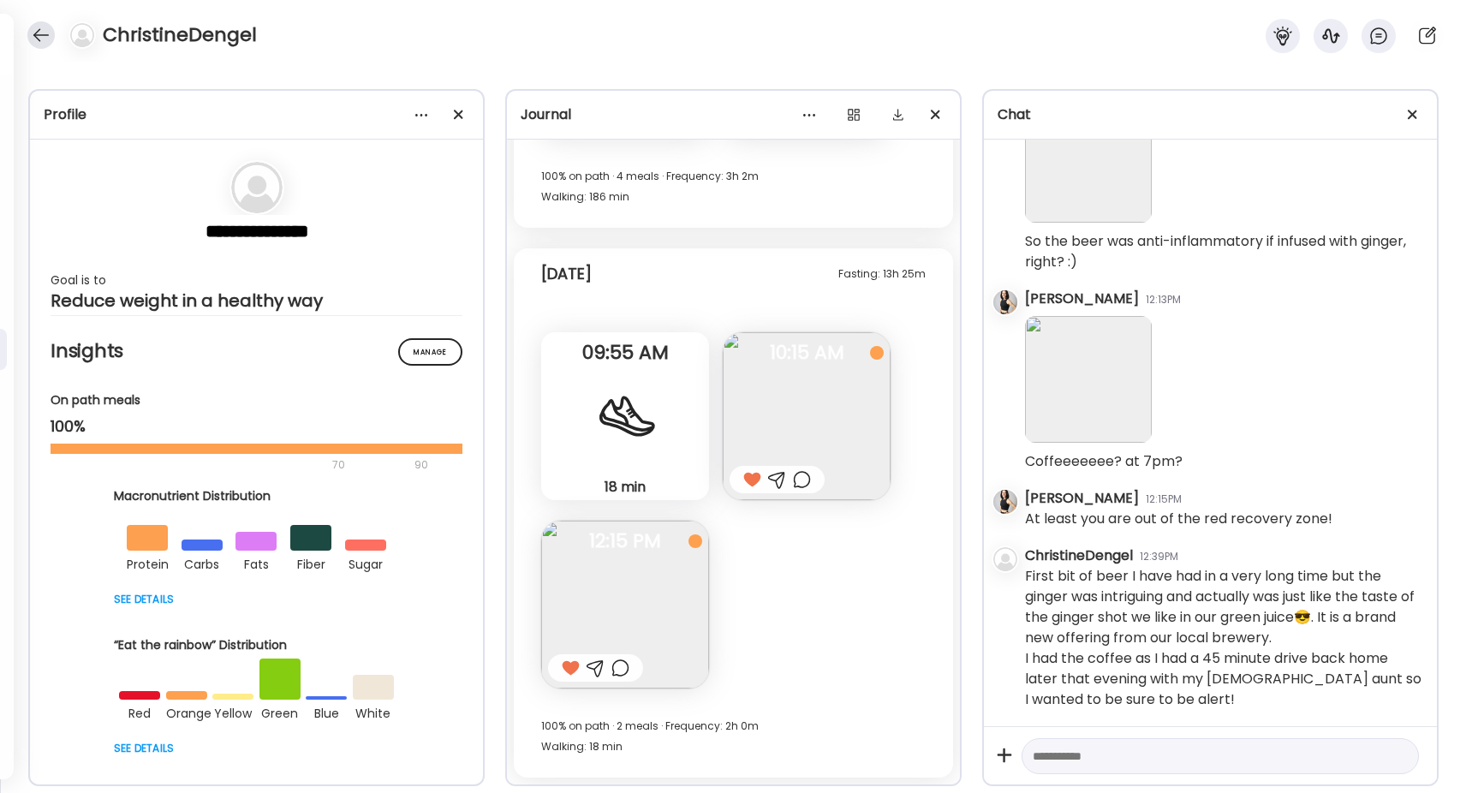
click at [42, 33] on div at bounding box center [40, 34] width 27 height 27
